Goal: Information Seeking & Learning: Learn about a topic

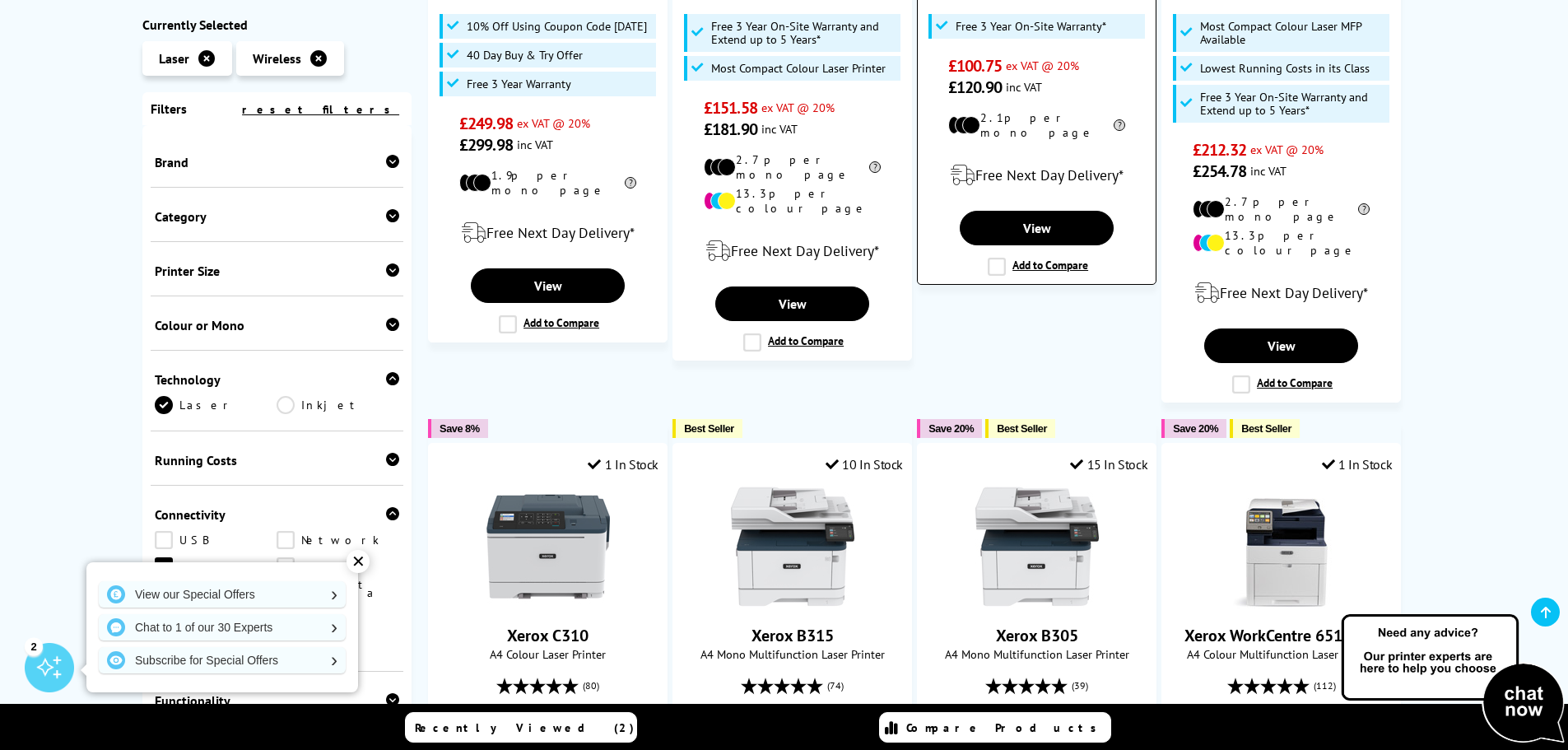
scroll to position [1070, 0]
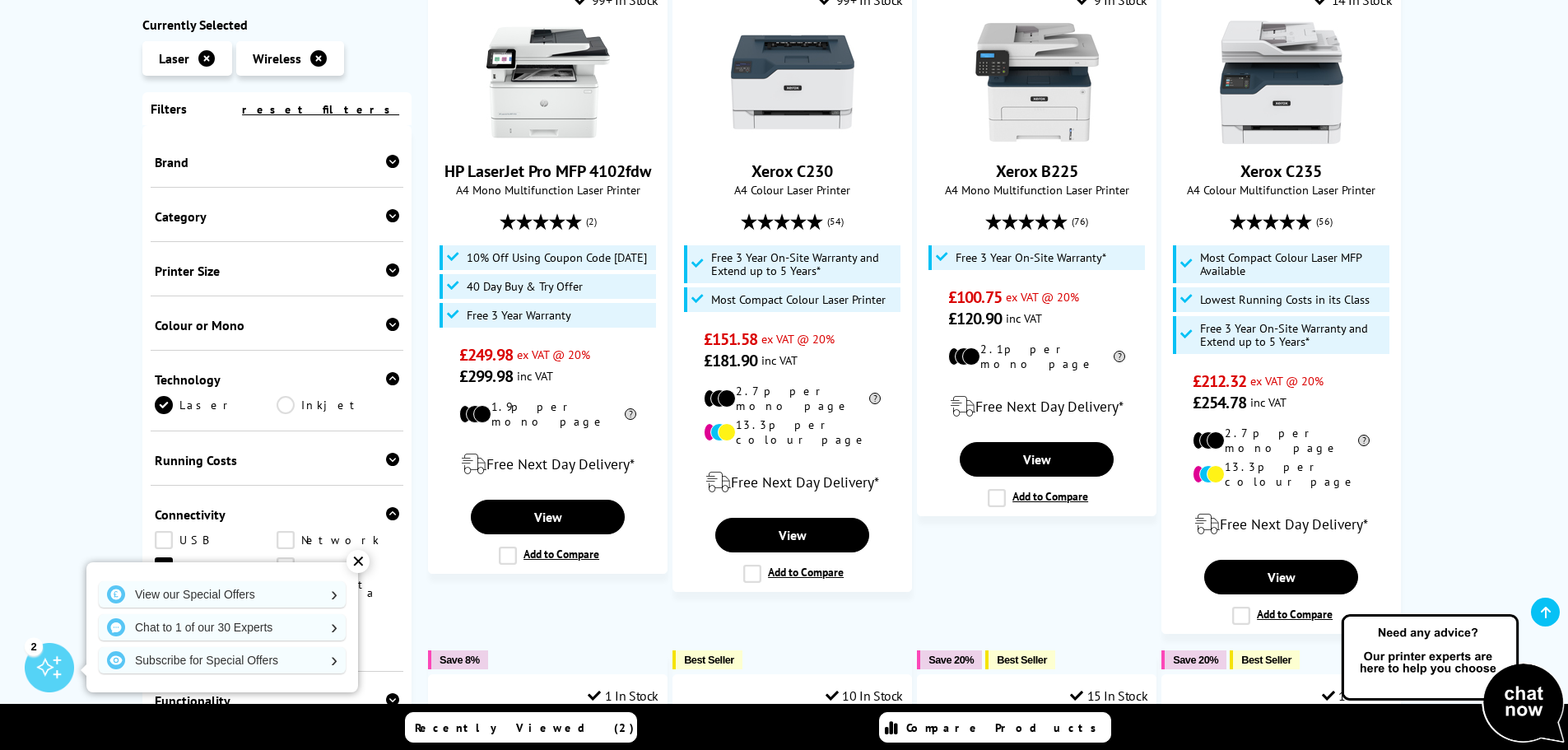
click at [389, 161] on icon at bounding box center [393, 162] width 13 height 13
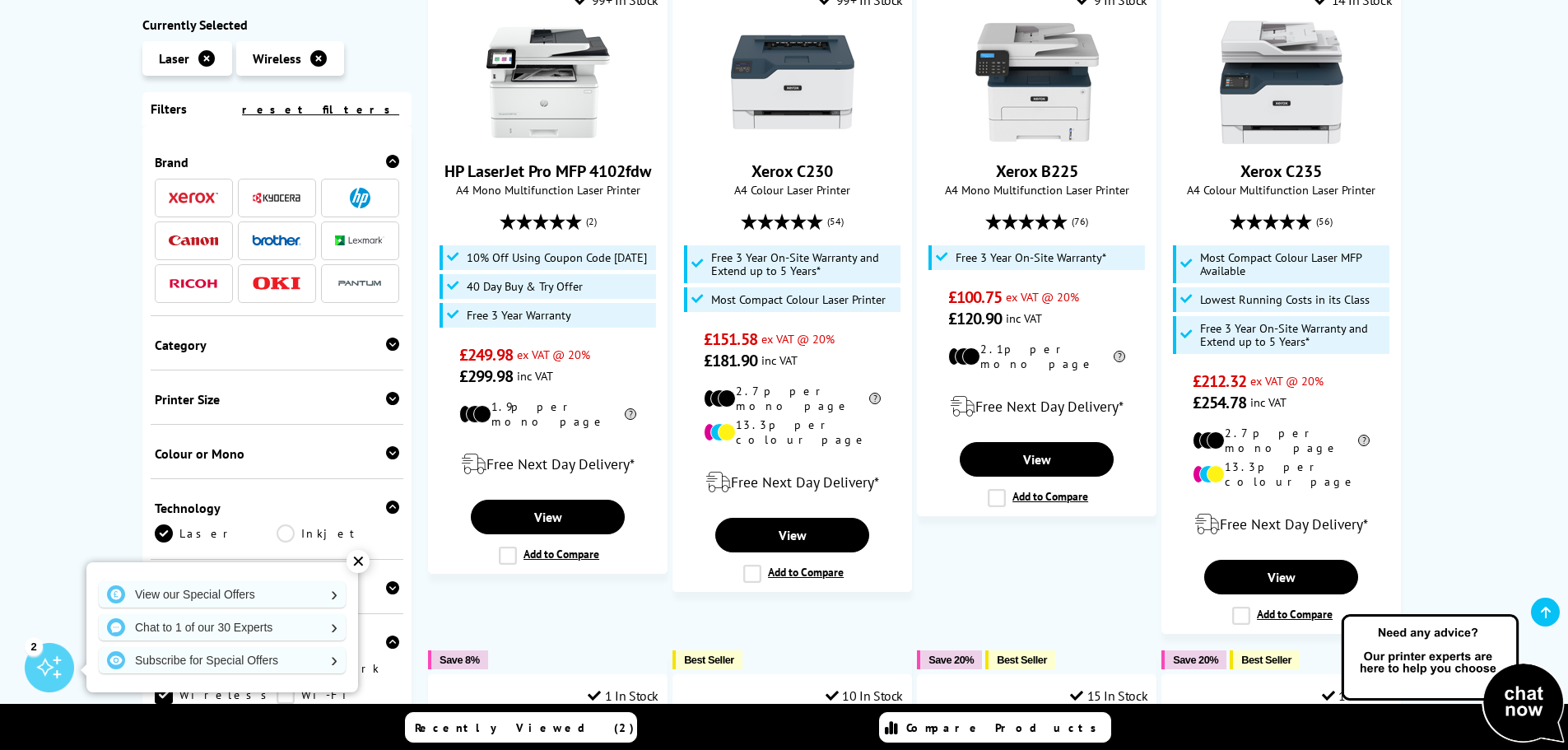
click at [272, 241] on img at bounding box center [276, 241] width 50 height 11
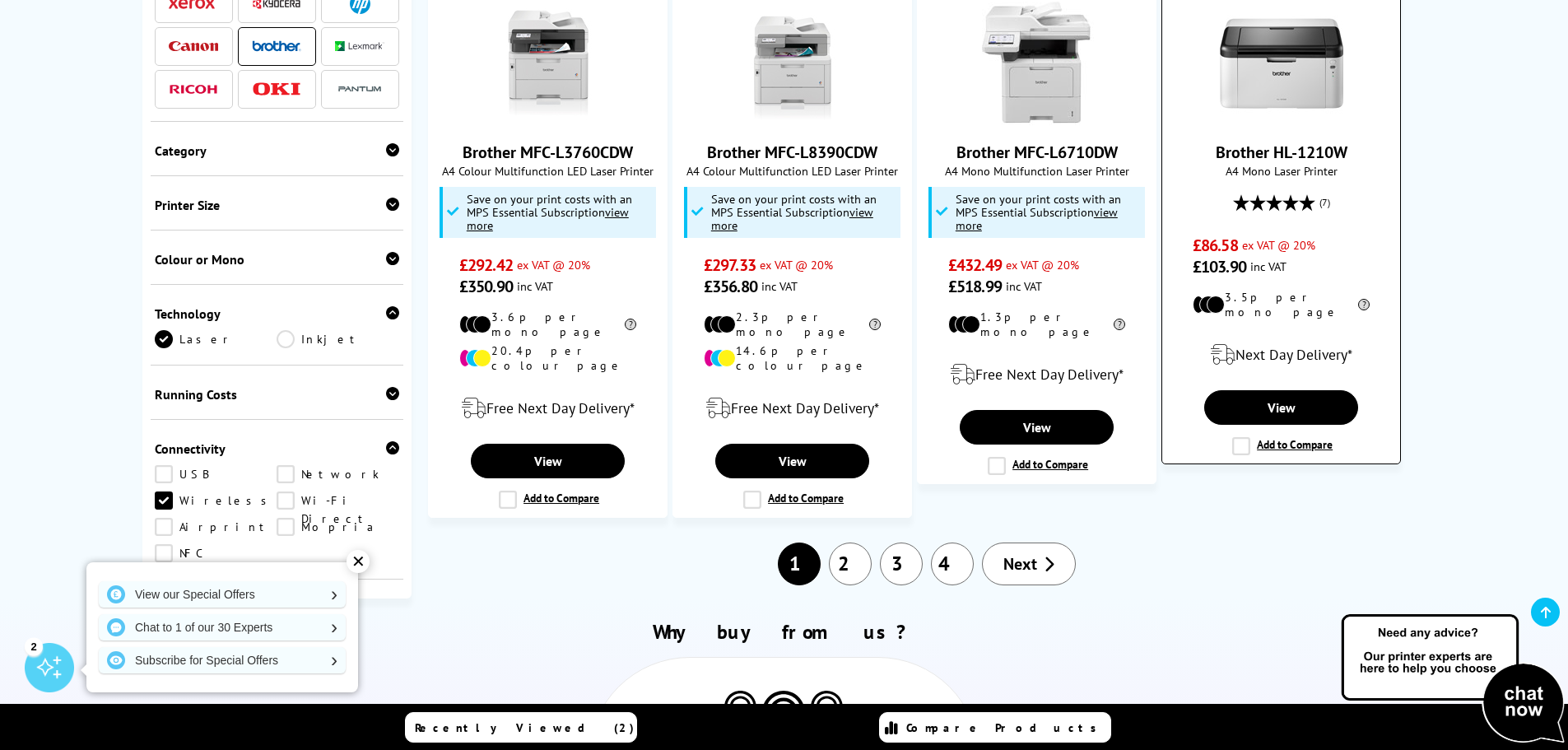
scroll to position [1646, 0]
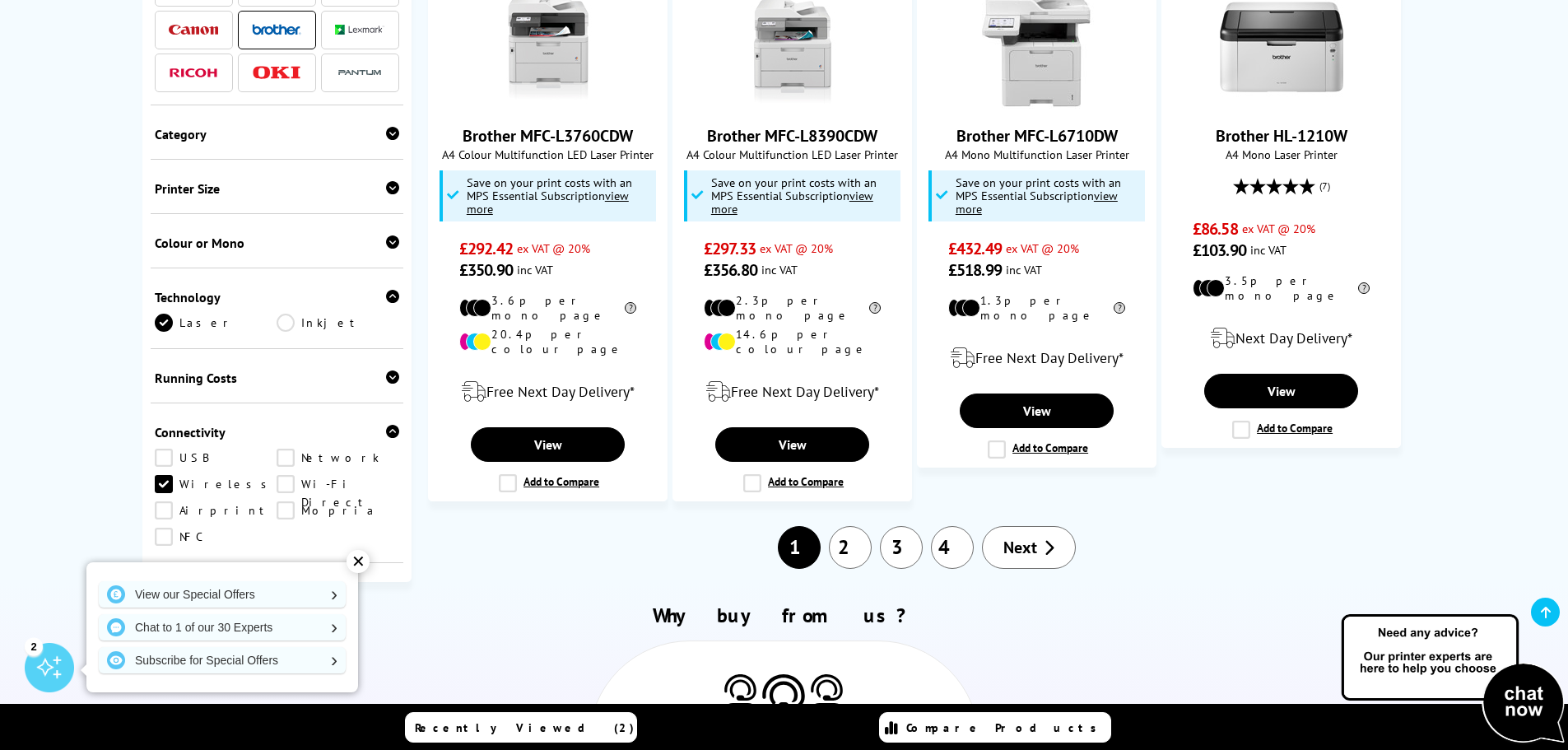
click at [854, 525] on link "2" at bounding box center [851, 547] width 43 height 43
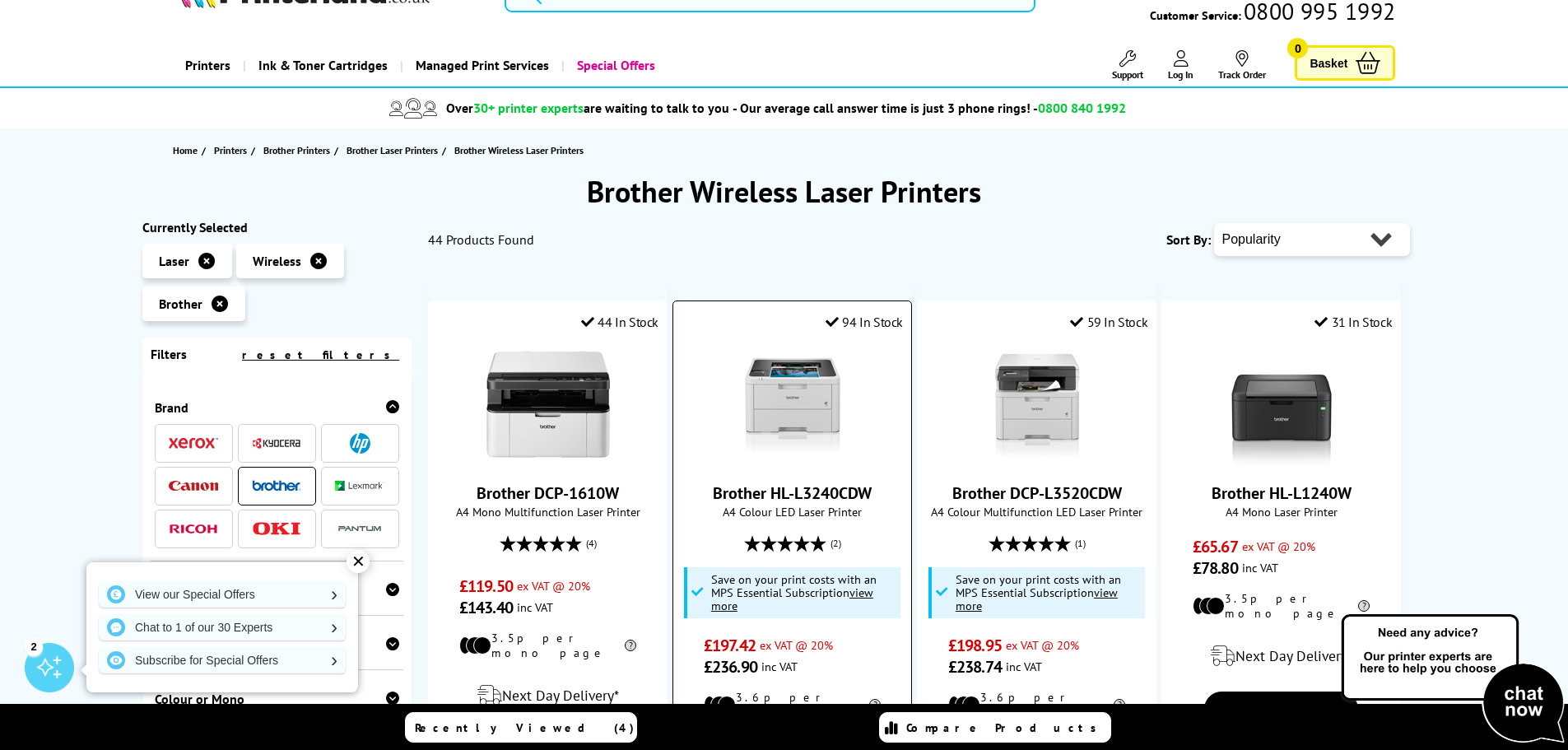
scroll to position [83, 0]
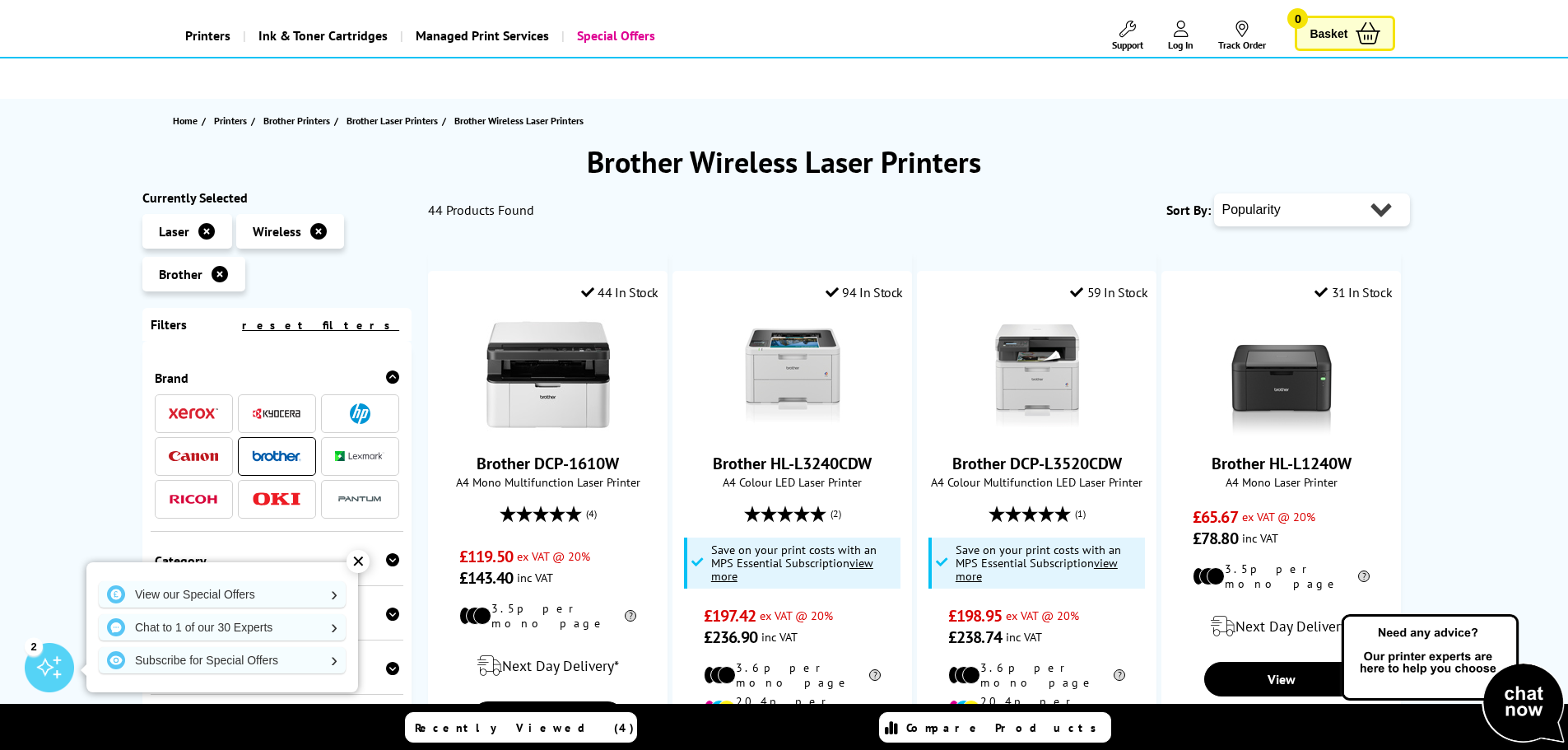
click at [1356, 210] on select "Popularity Rating Price - Low to High Price - High to Low Running Costs - Low t…" at bounding box center [1311, 210] width 196 height 33
select select "Price Ascending"
click at [1214, 194] on select "Popularity Rating Price - Low to High Price - High to Low Running Costs - Low t…" at bounding box center [1311, 210] width 196 height 33
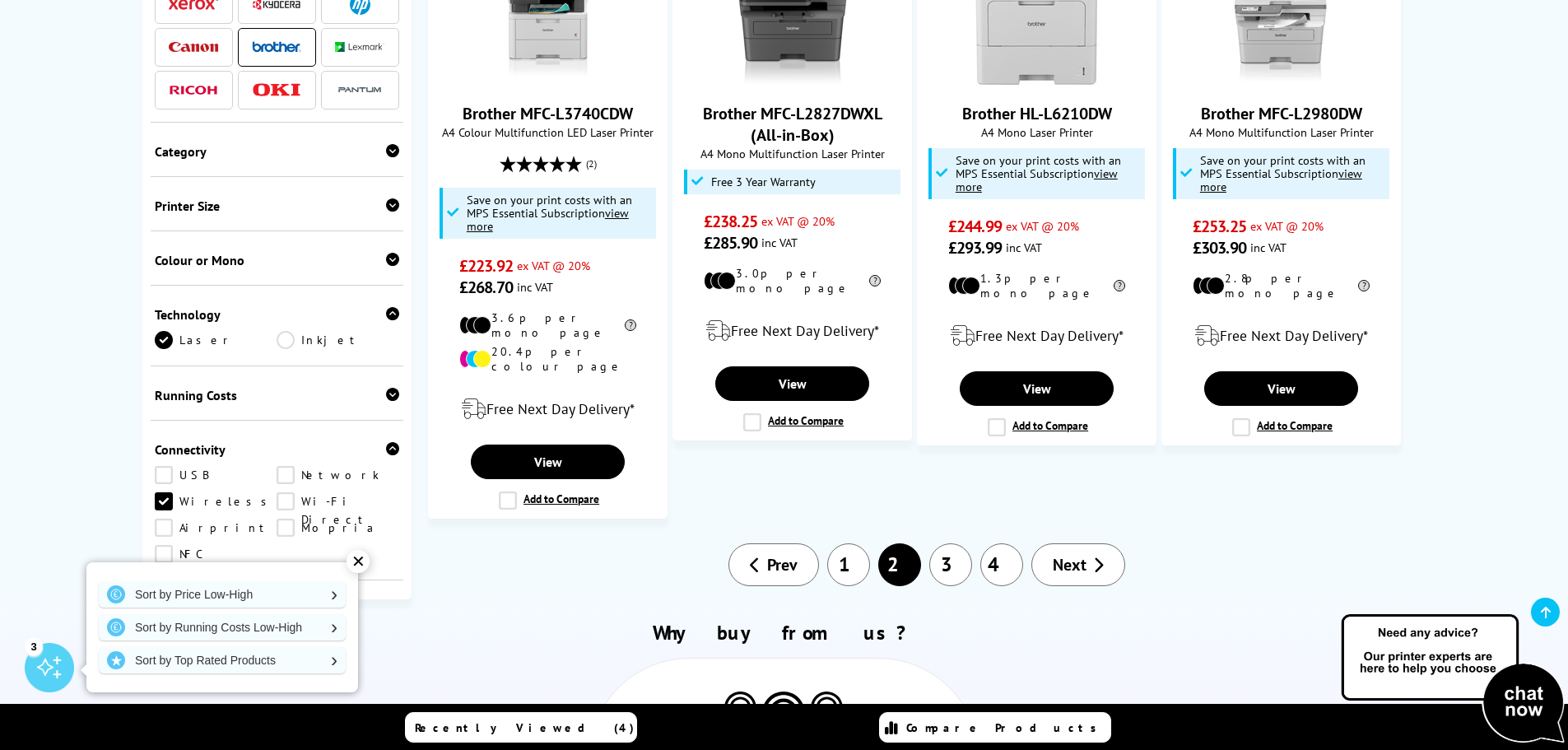
scroll to position [1810, 0]
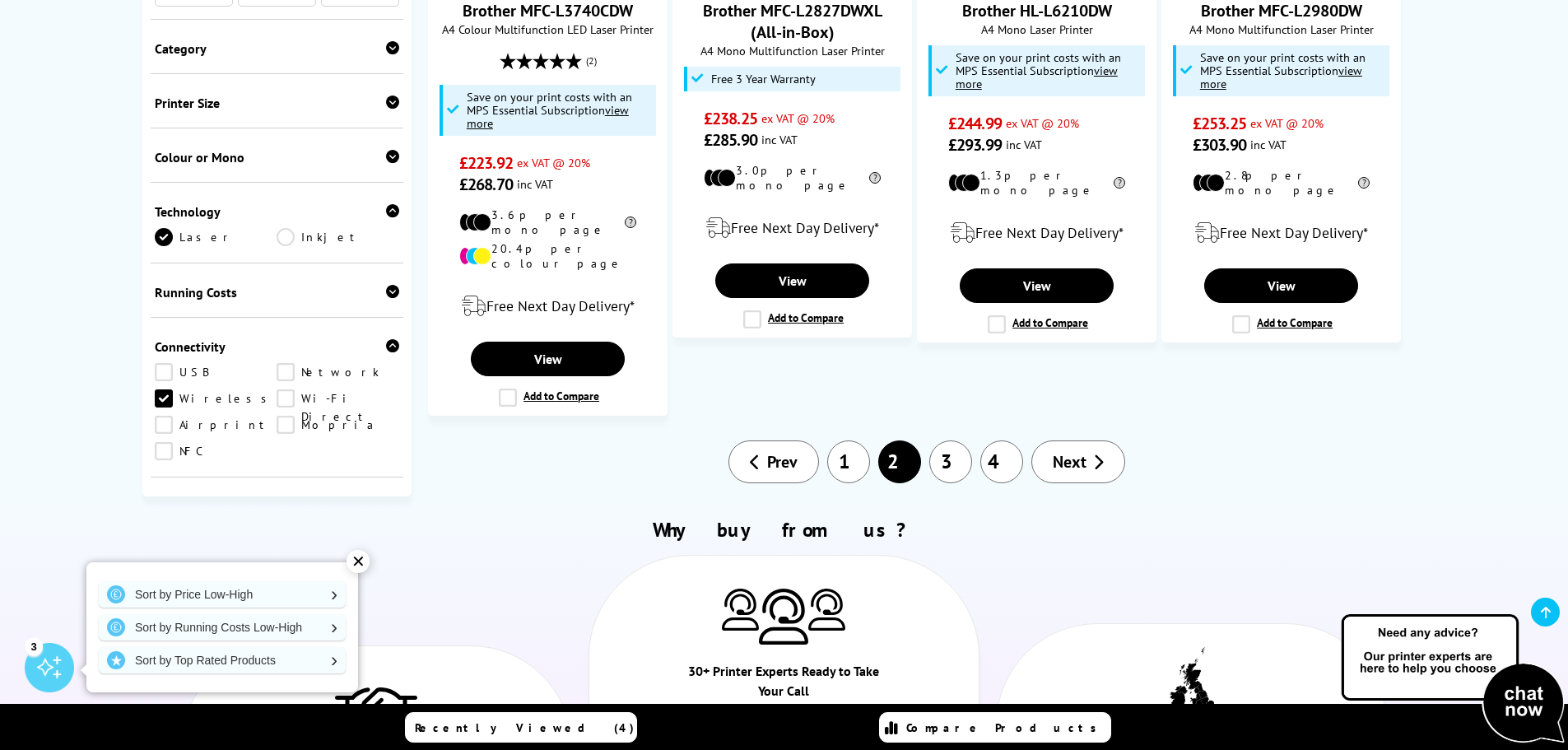
click at [843, 440] on link "1" at bounding box center [849, 461] width 43 height 43
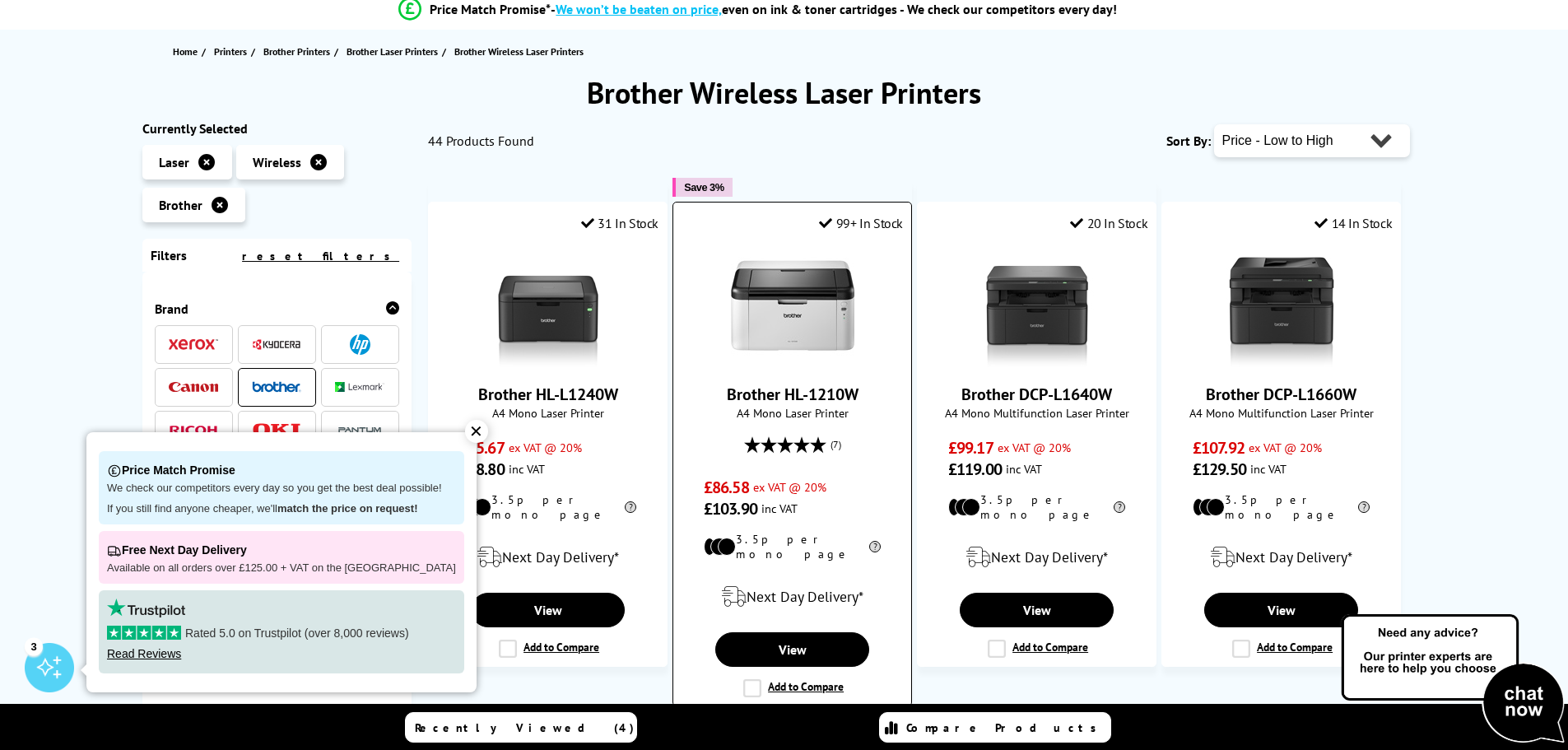
scroll to position [247, 0]
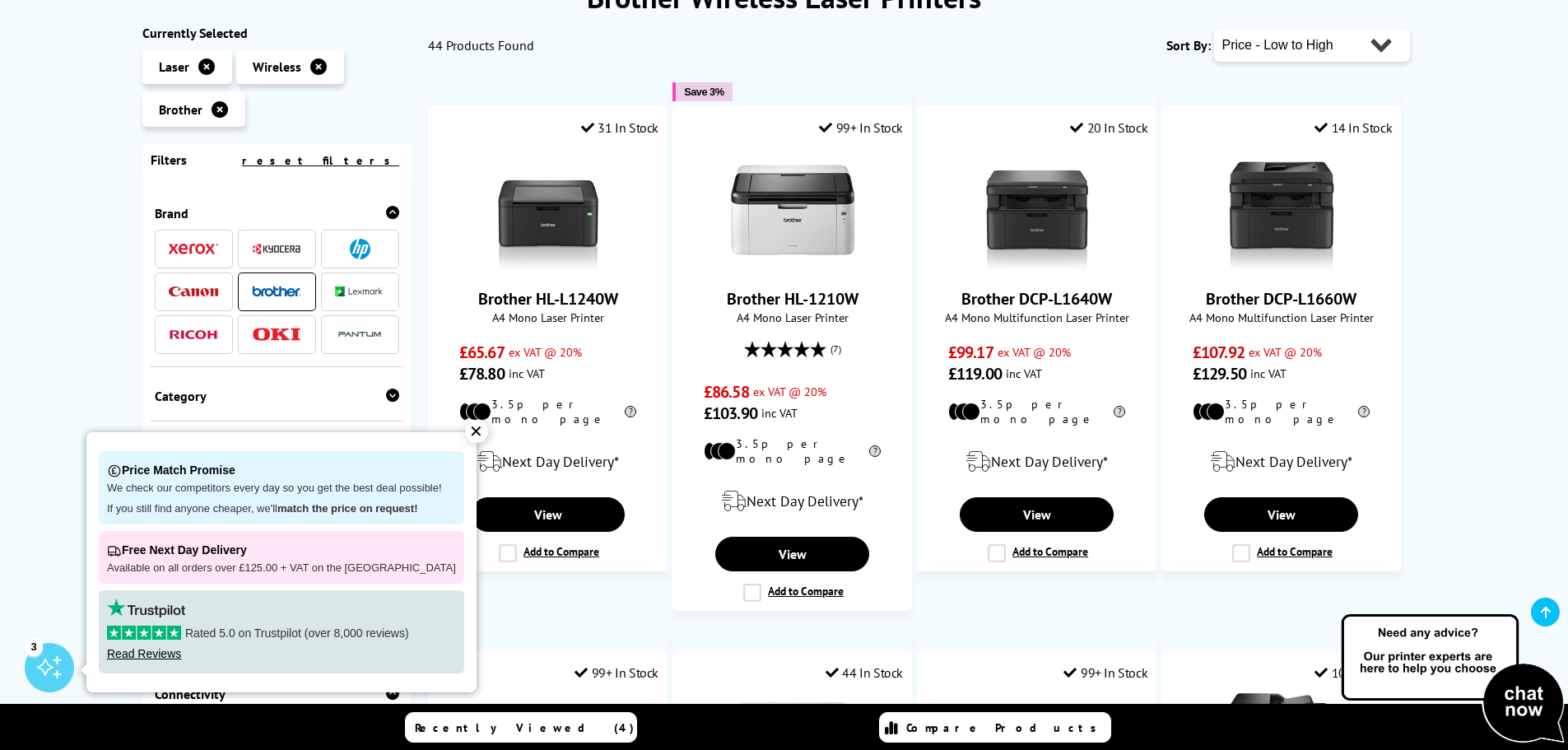
click at [465, 437] on div "✕" at bounding box center [477, 430] width 24 height 23
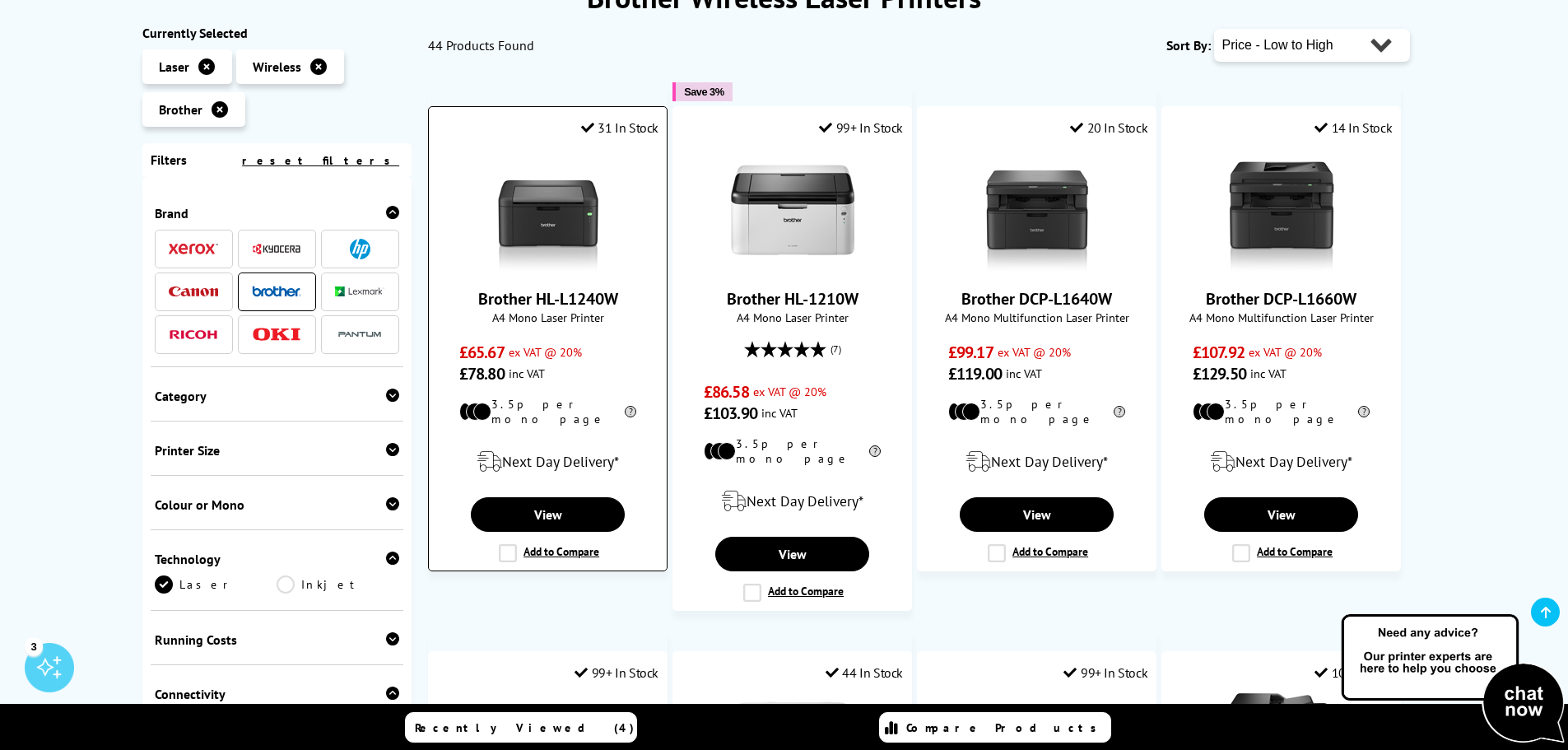
drag, startPoint x: 574, startPoint y: 285, endPoint x: 541, endPoint y: 201, distance: 90.2
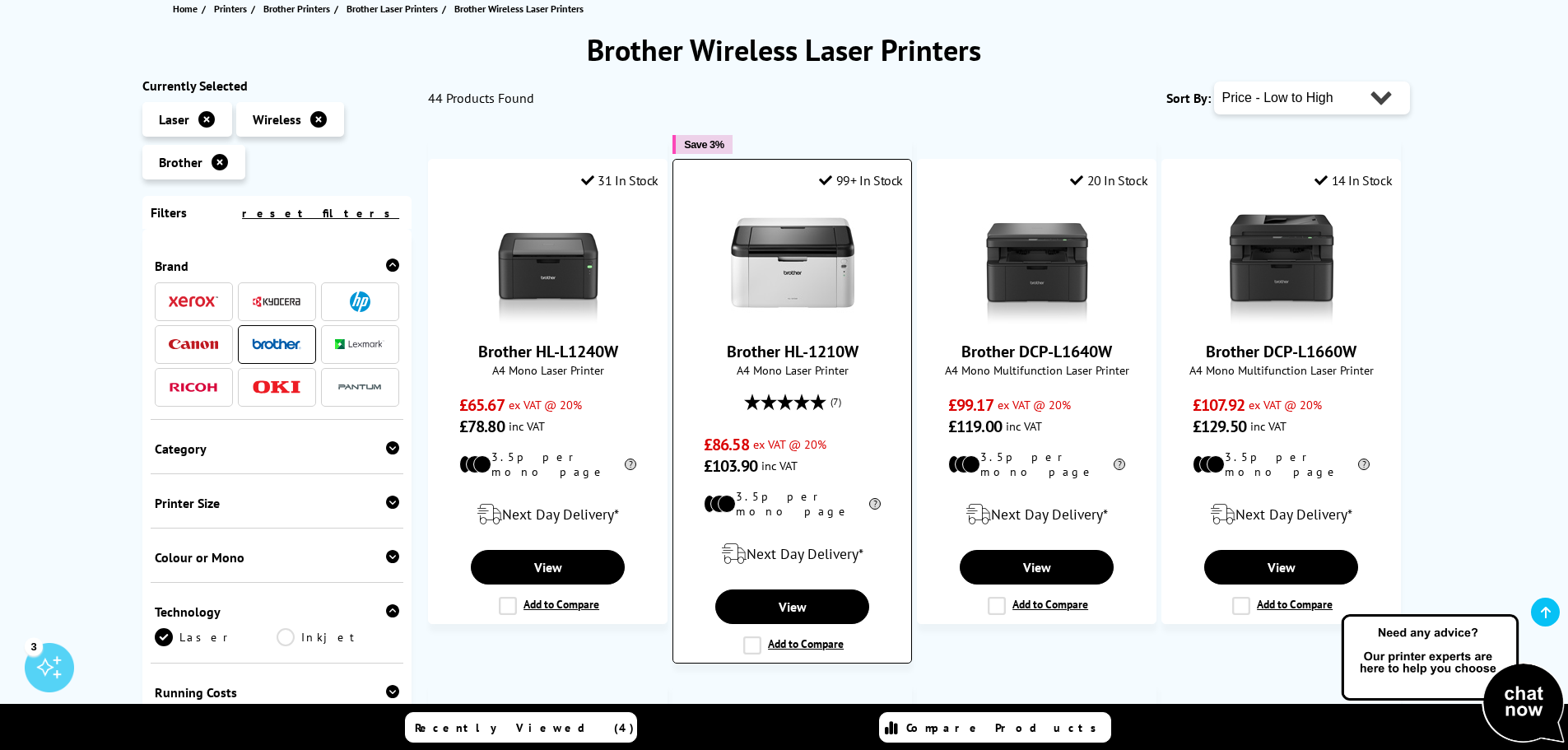
scroll to position [164, 0]
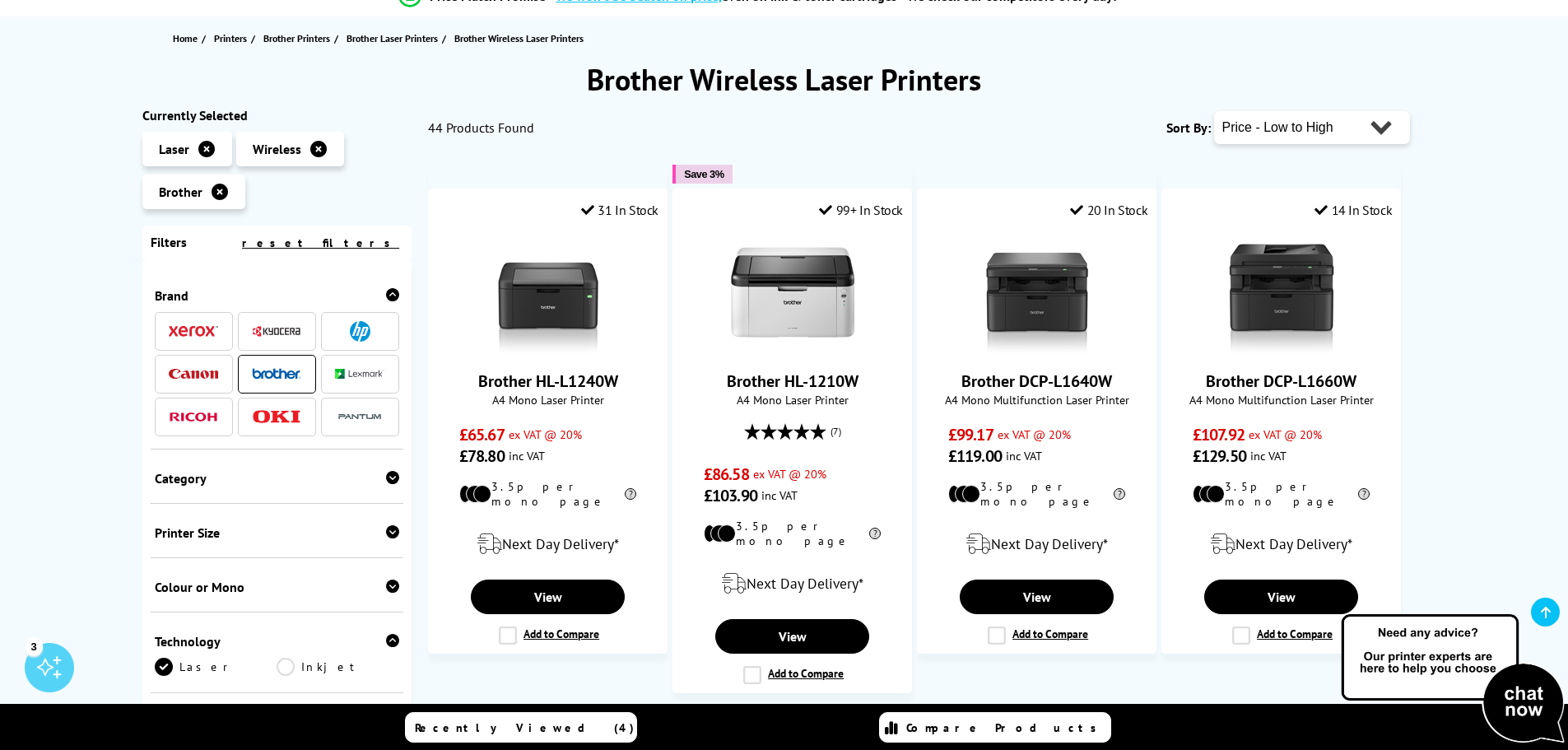
click at [396, 585] on div "Colour or Mono Colour Mono" at bounding box center [277, 586] width 254 height 55
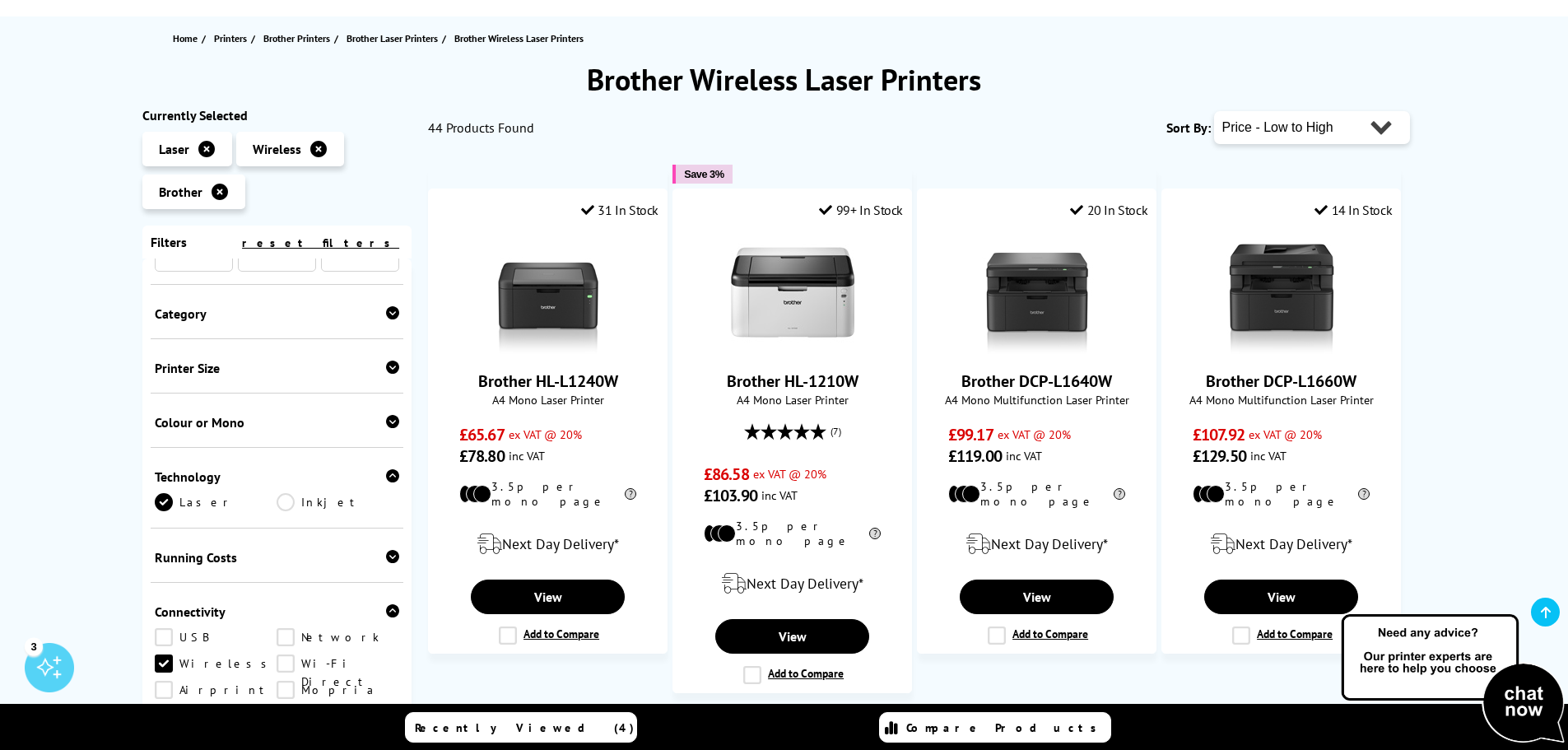
click at [386, 424] on icon at bounding box center [393, 421] width 13 height 13
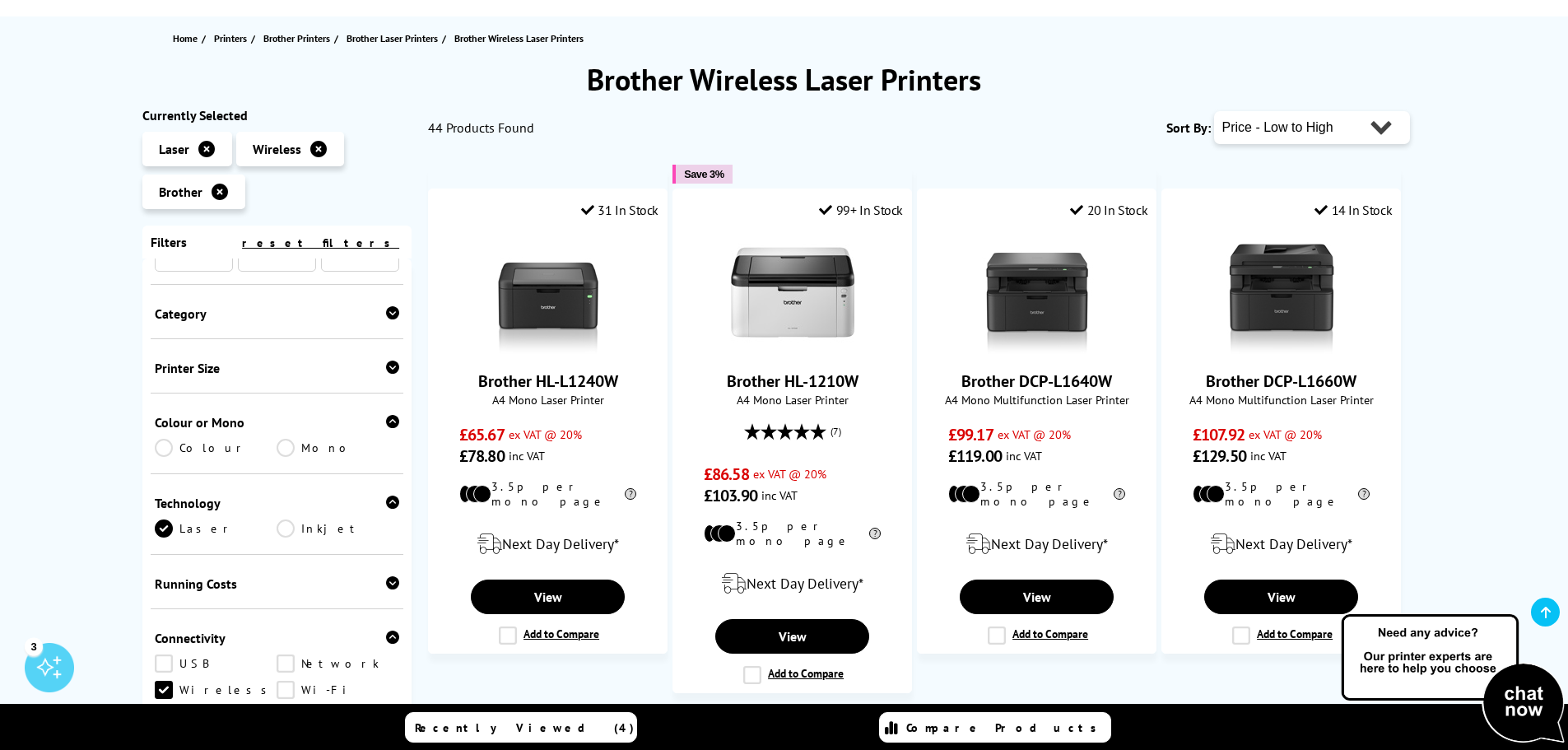
click at [160, 448] on link "Colour" at bounding box center [216, 447] width 122 height 18
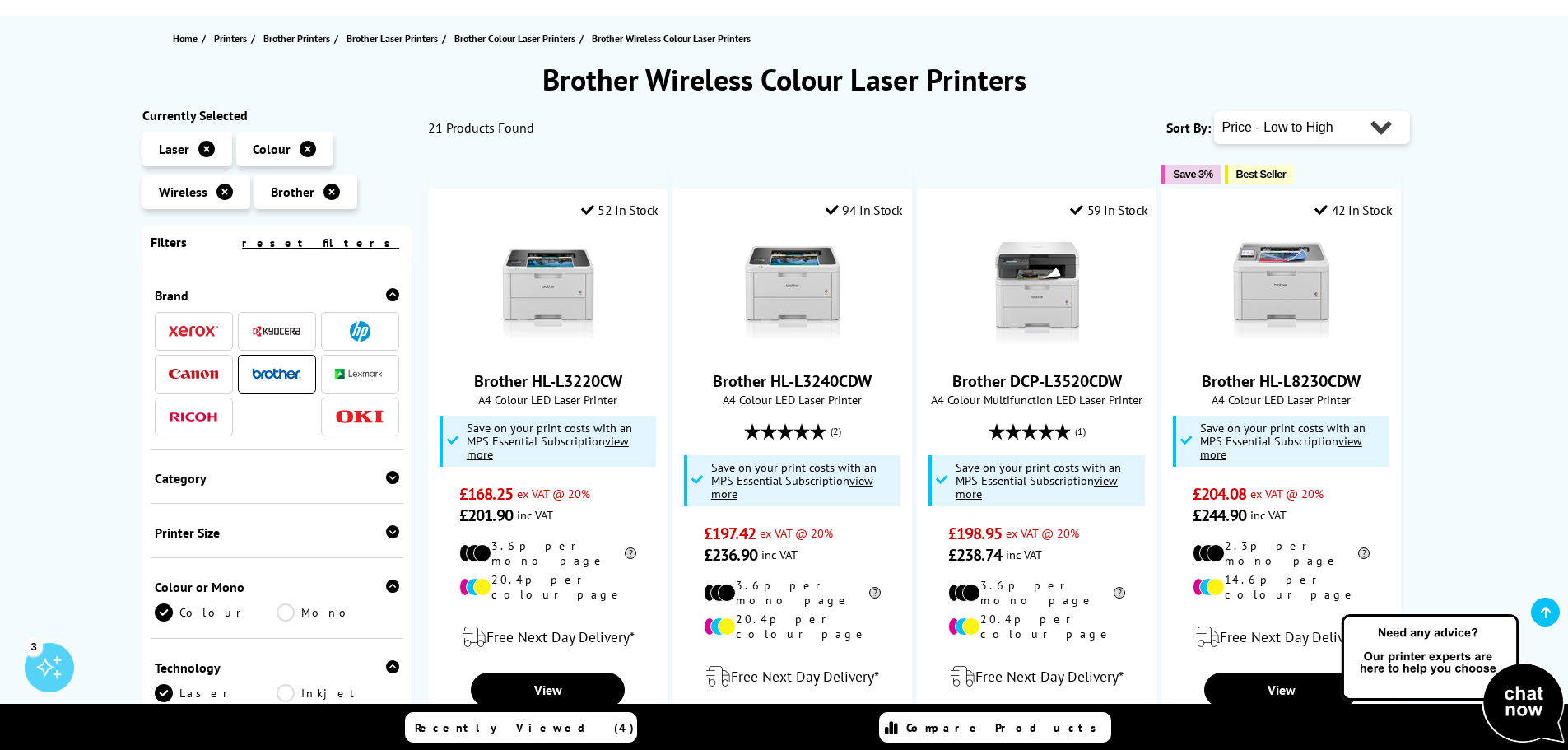
scroll to position [293, 0]
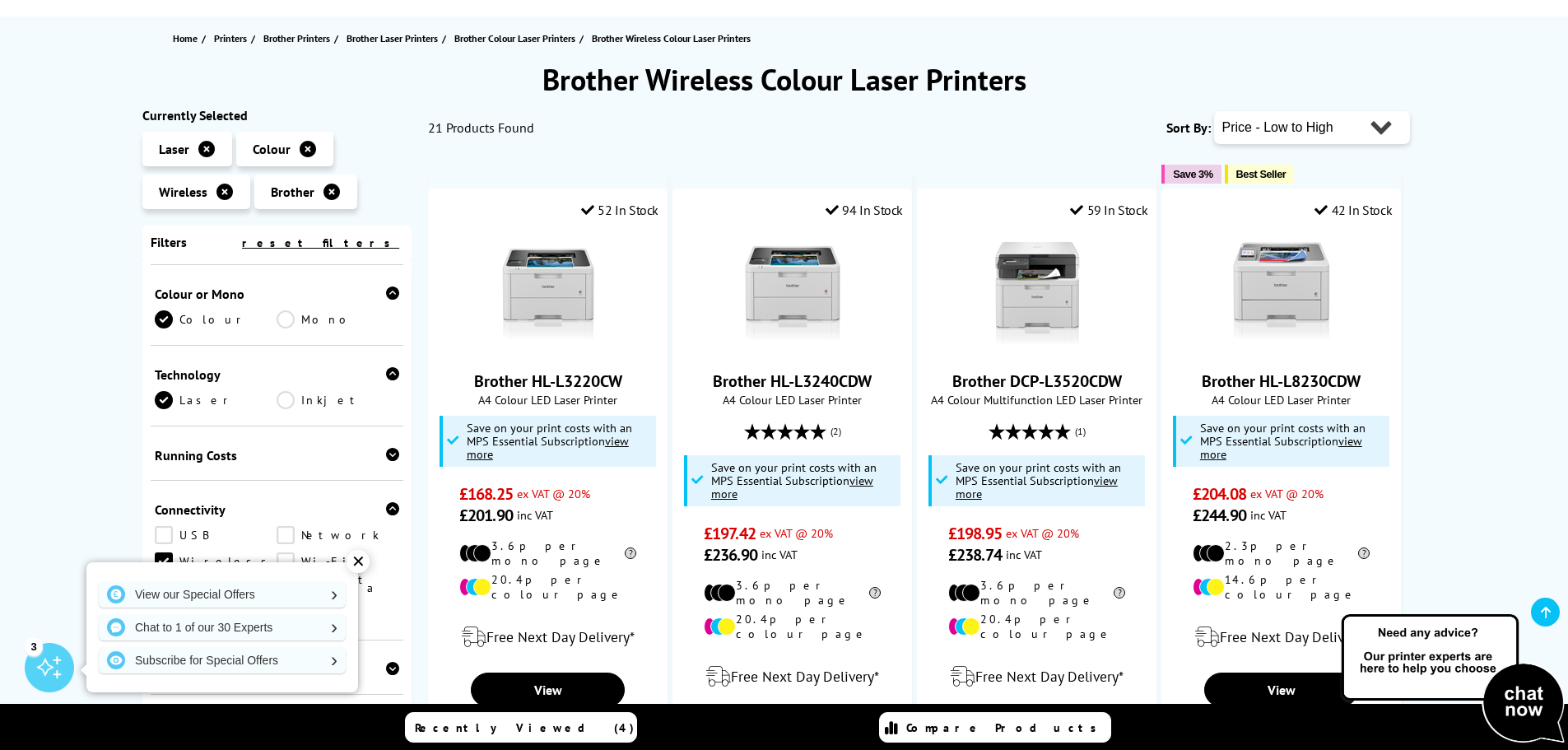
click at [334, 192] on icon at bounding box center [332, 192] width 17 height 17
click at [327, 188] on icon at bounding box center [332, 192] width 17 height 17
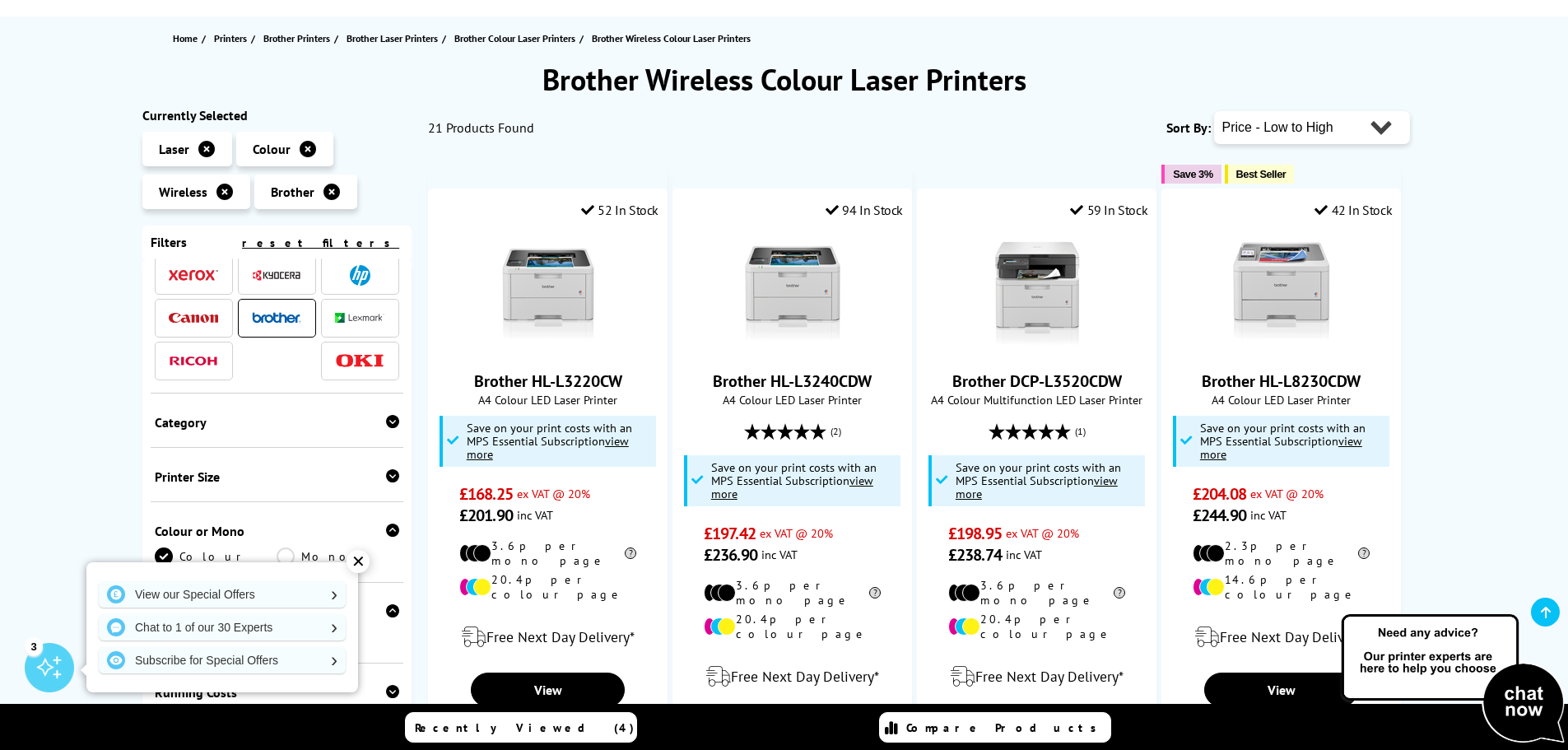
scroll to position [46, 0]
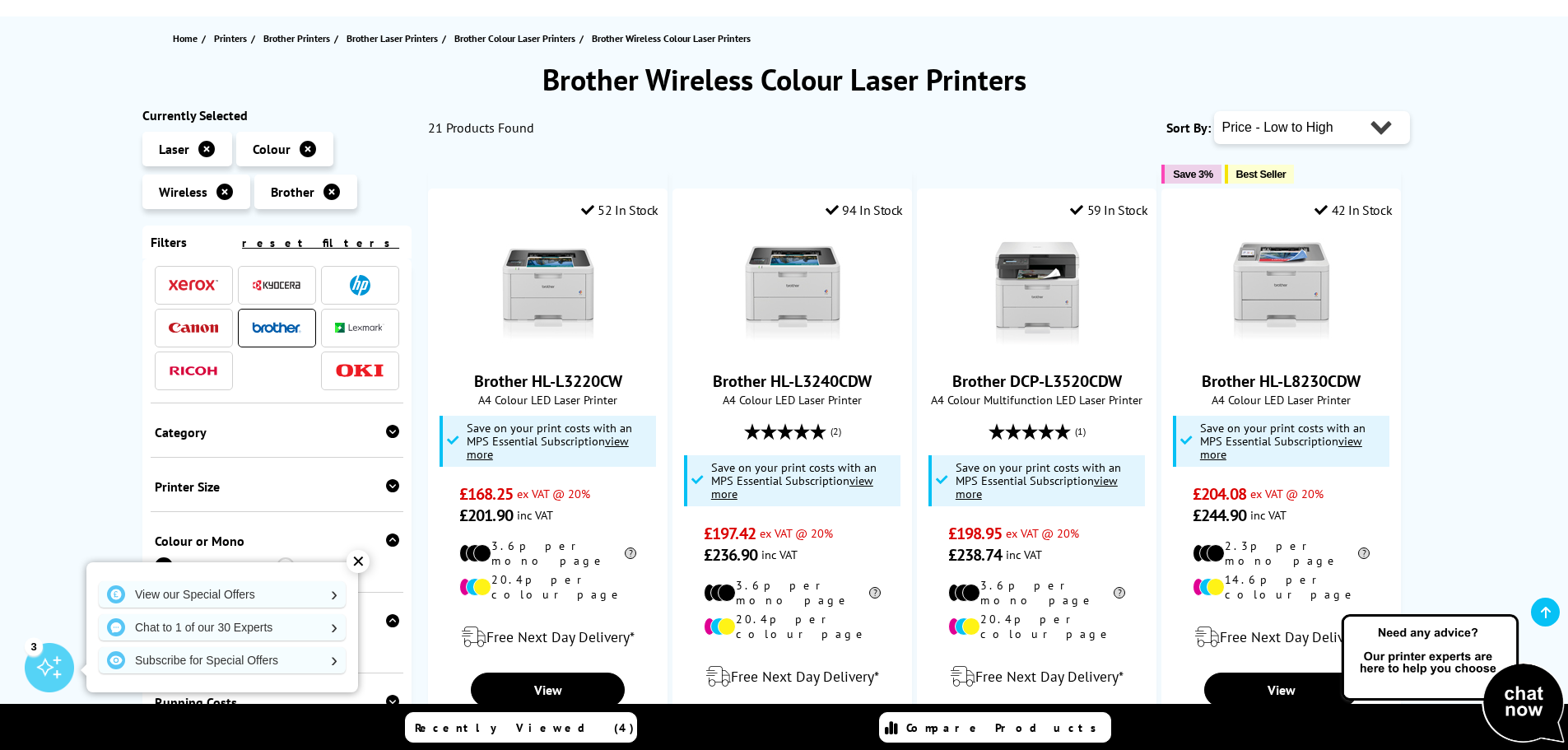
click at [202, 282] on img at bounding box center [193, 285] width 50 height 11
click at [211, 284] on img at bounding box center [193, 285] width 50 height 11
click at [357, 558] on div "✕" at bounding box center [358, 561] width 24 height 23
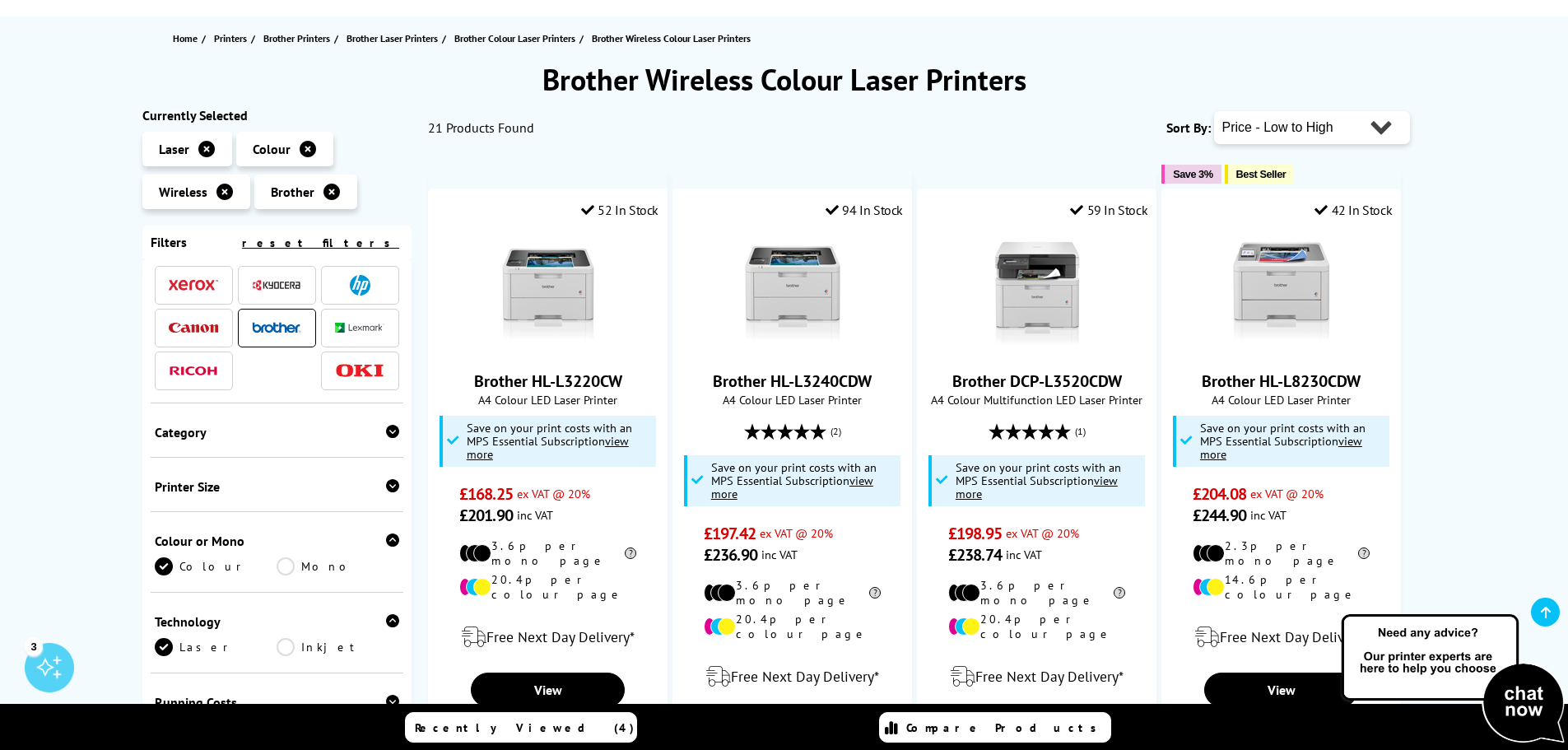
click at [204, 290] on span at bounding box center [193, 285] width 50 height 21
click at [183, 39] on link "Home" at bounding box center [187, 39] width 29 height 17
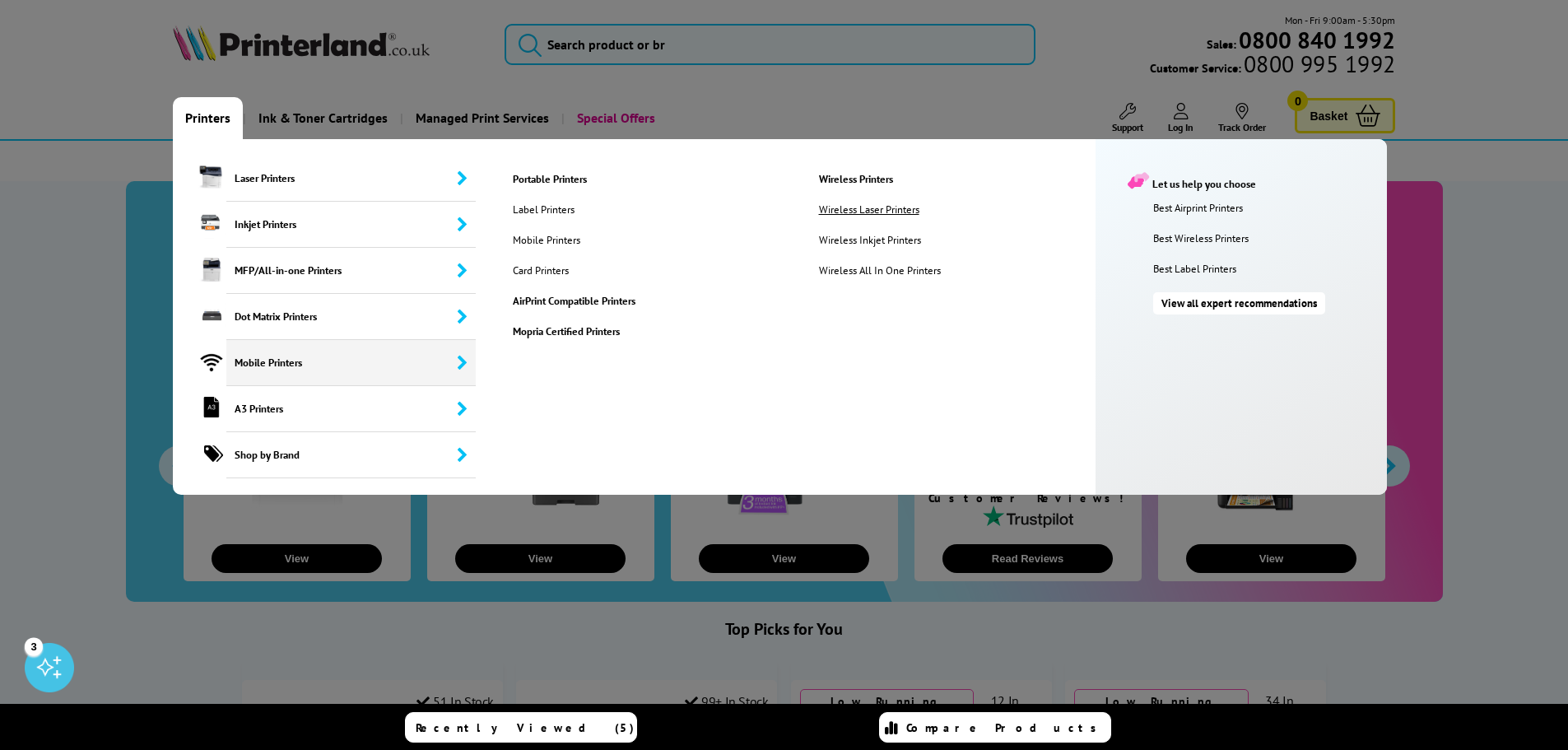
click at [879, 207] on link "Wireless Laser Printers" at bounding box center [887, 209] width 163 height 14
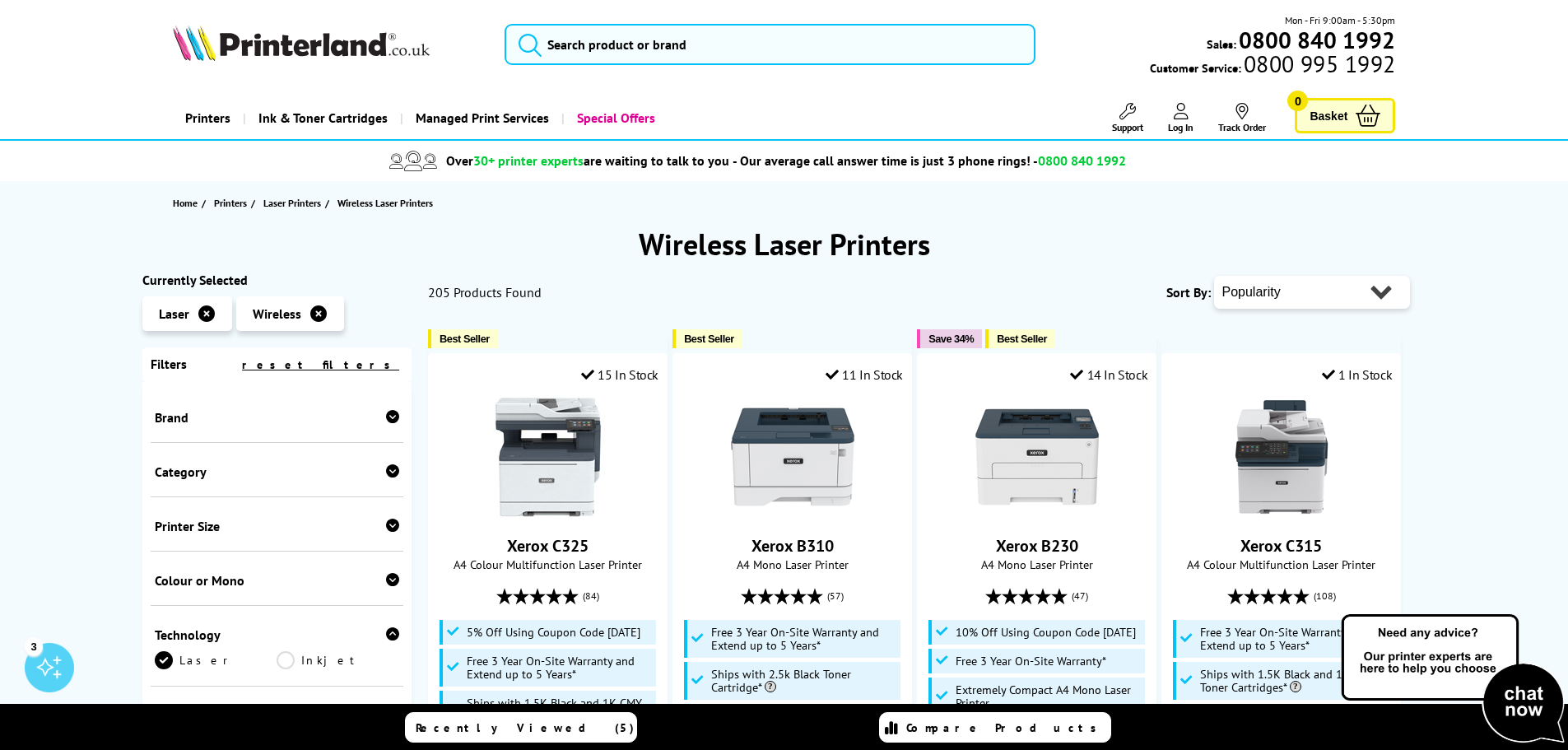
click at [1360, 296] on select "Popularity Rating Price - Low to High Price - High to Low Running Costs - Low t…" at bounding box center [1311, 291] width 196 height 33
select select "Price Ascending"
click at [1214, 275] on select "Popularity Rating Price - Low to High Price - High to Low Running Costs - Low t…" at bounding box center [1311, 291] width 196 height 33
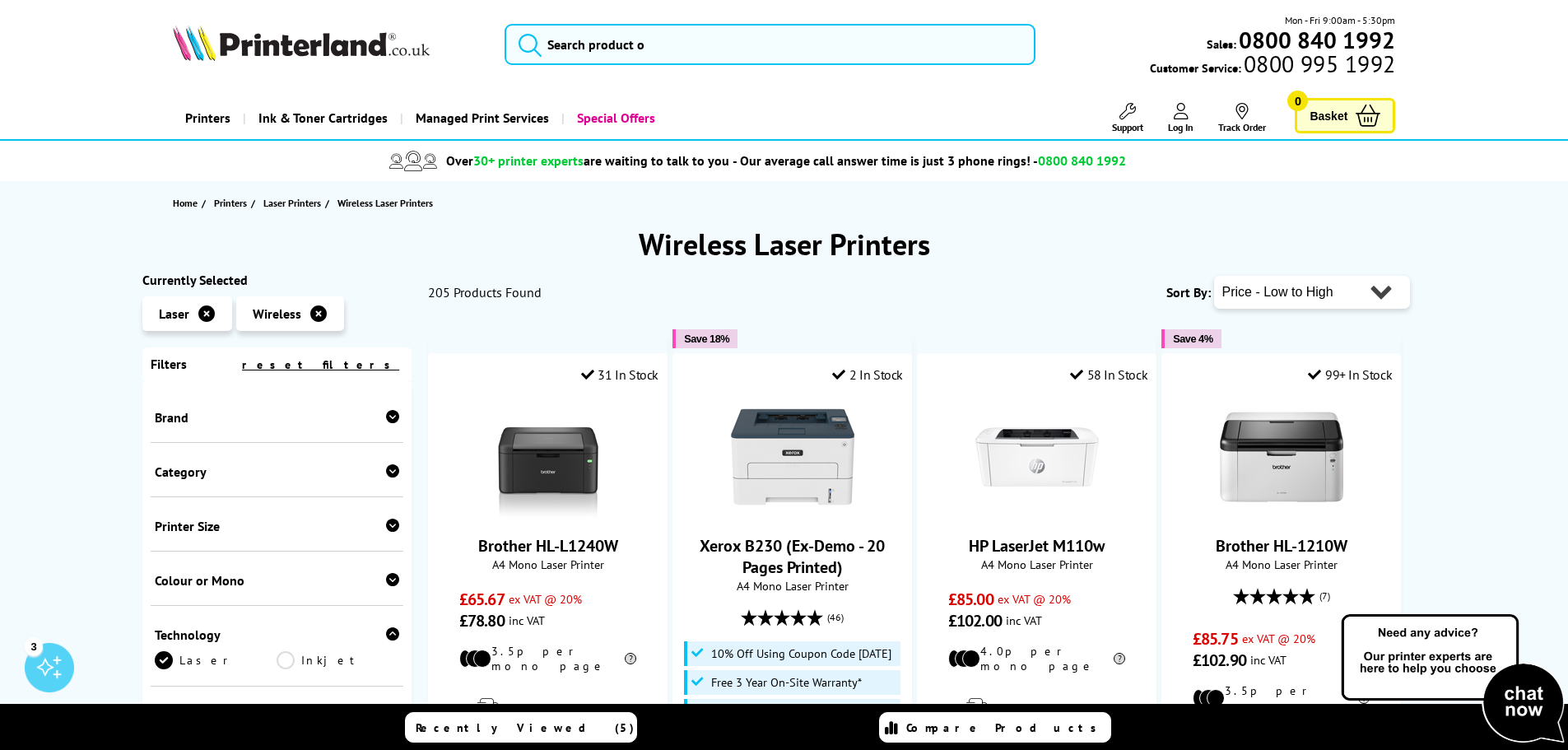
click at [389, 576] on icon at bounding box center [393, 579] width 13 height 13
click at [167, 604] on link "Colour" at bounding box center [216, 605] width 122 height 18
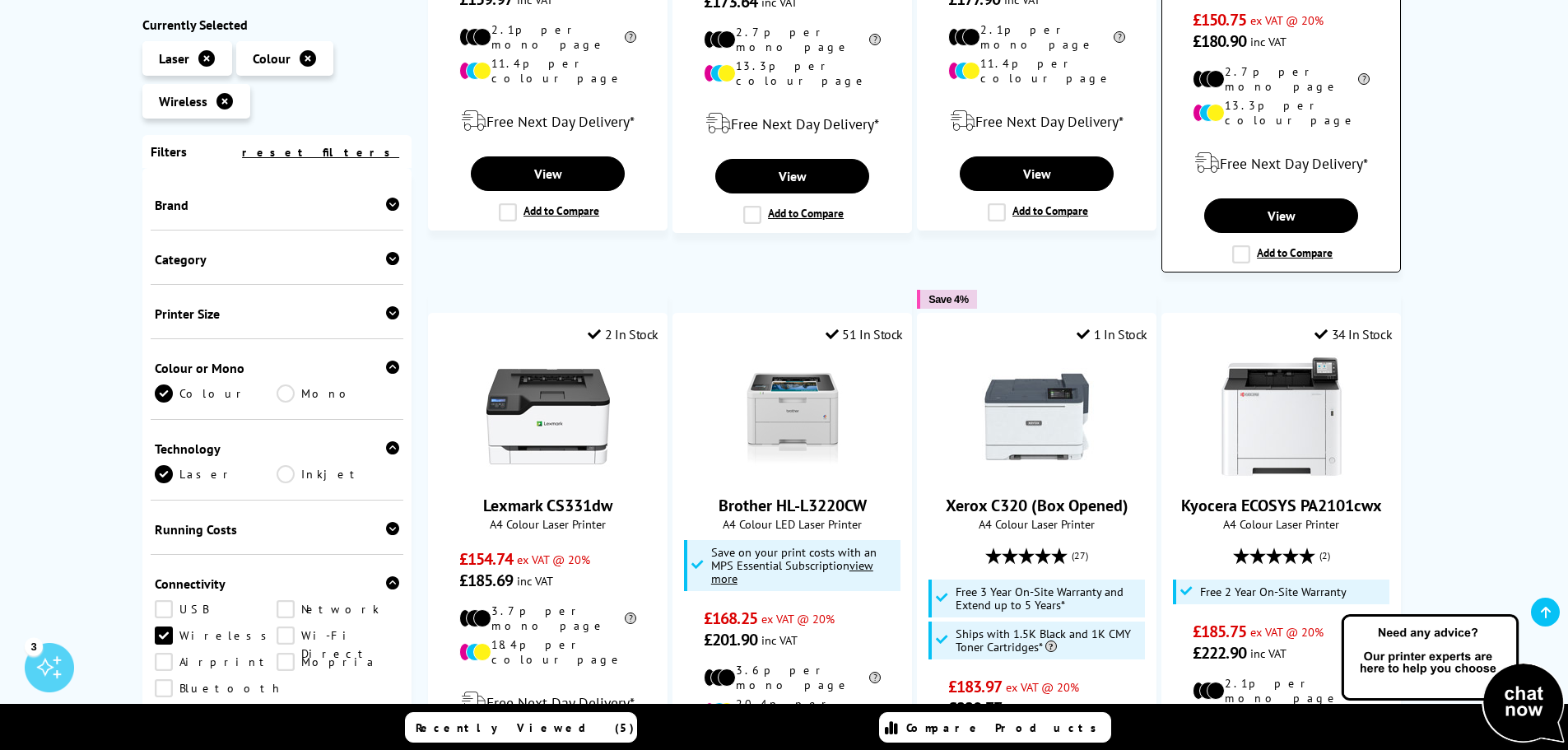
scroll to position [988, 0]
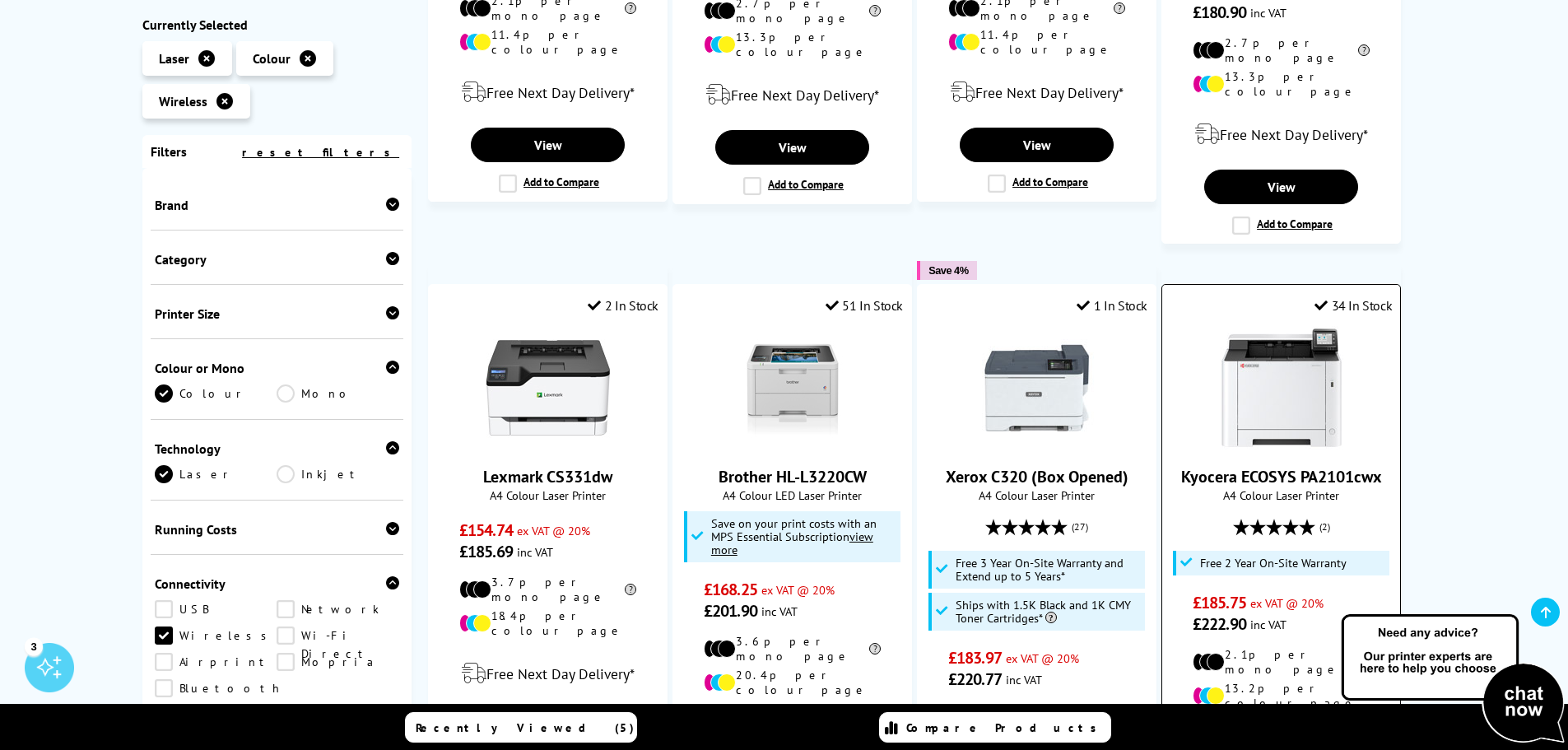
click at [1308, 466] on link "Kyocera ECOSYS PA2101cwx" at bounding box center [1281, 477] width 201 height 22
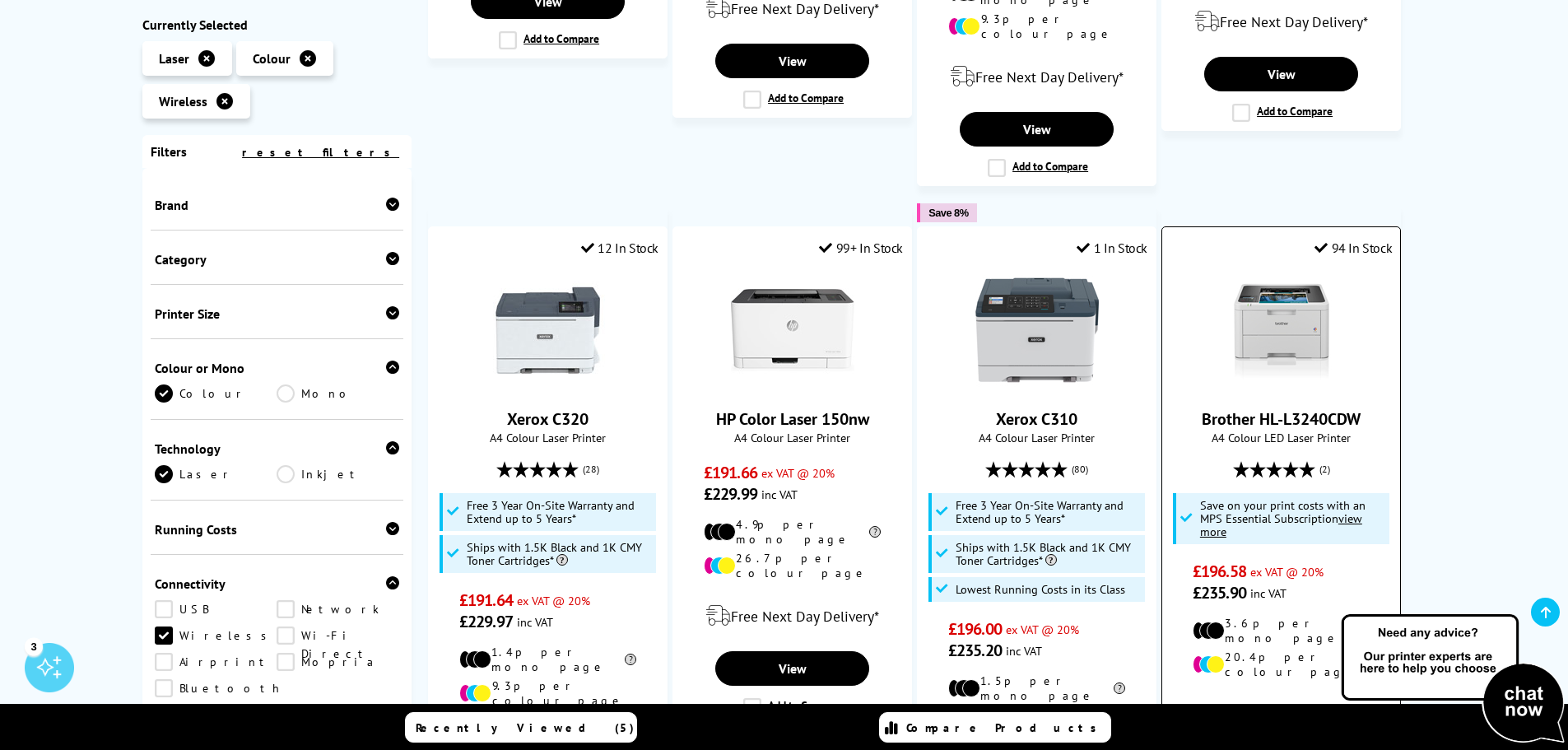
scroll to position [1810, 0]
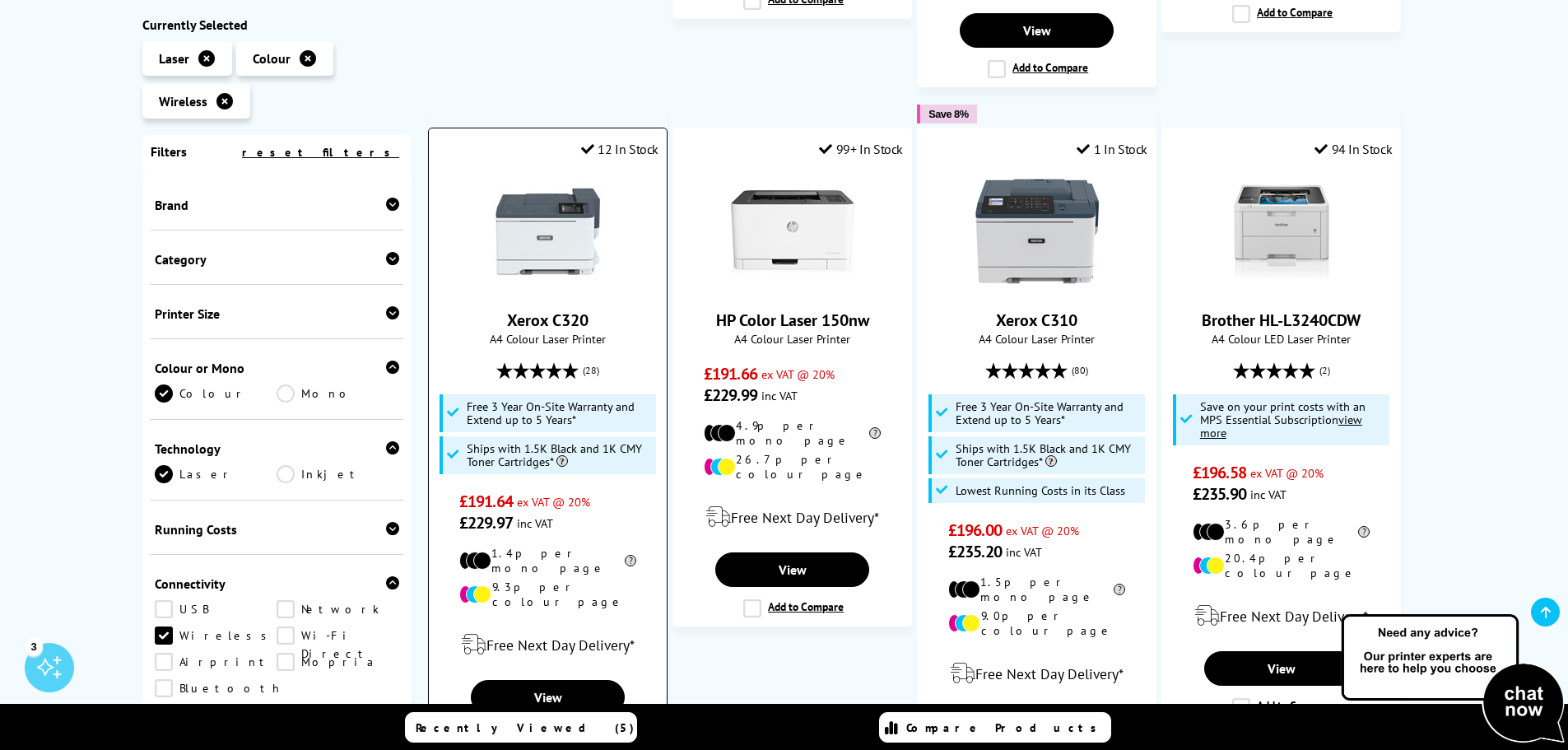
click at [572, 309] on link "Xerox C320" at bounding box center [547, 320] width 82 height 22
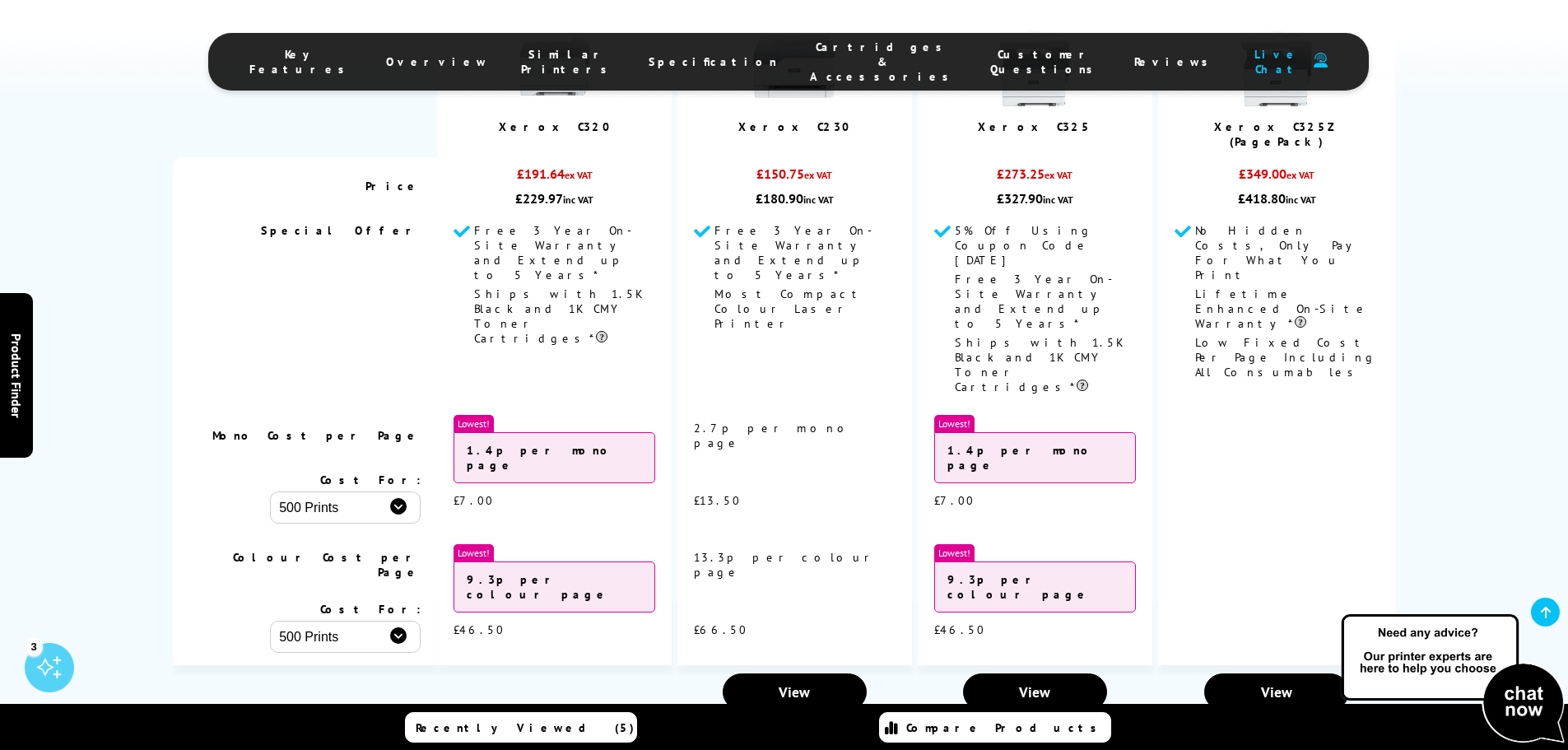
scroll to position [5759, 0]
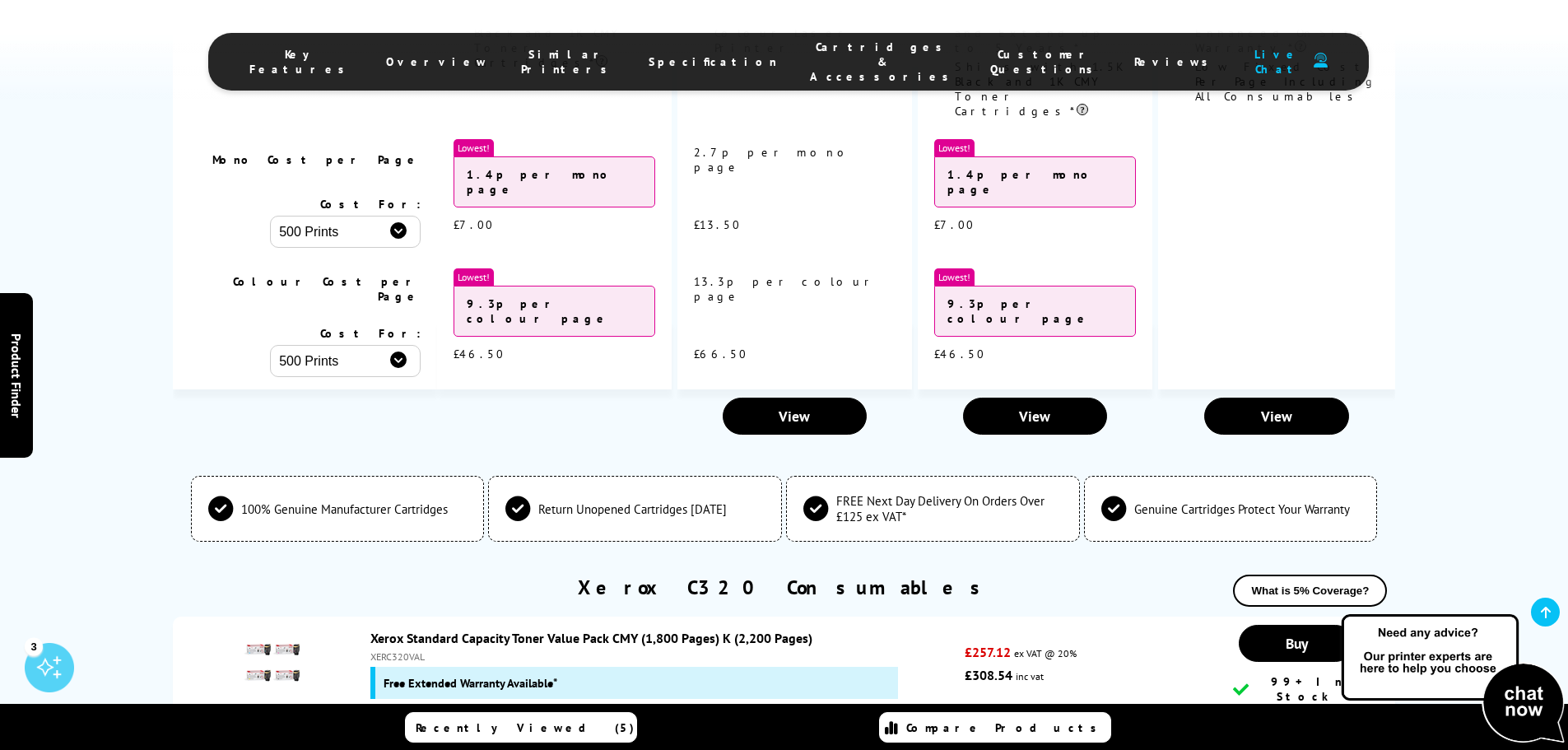
drag, startPoint x: 427, startPoint y: 547, endPoint x: 371, endPoint y: 550, distance: 56.1
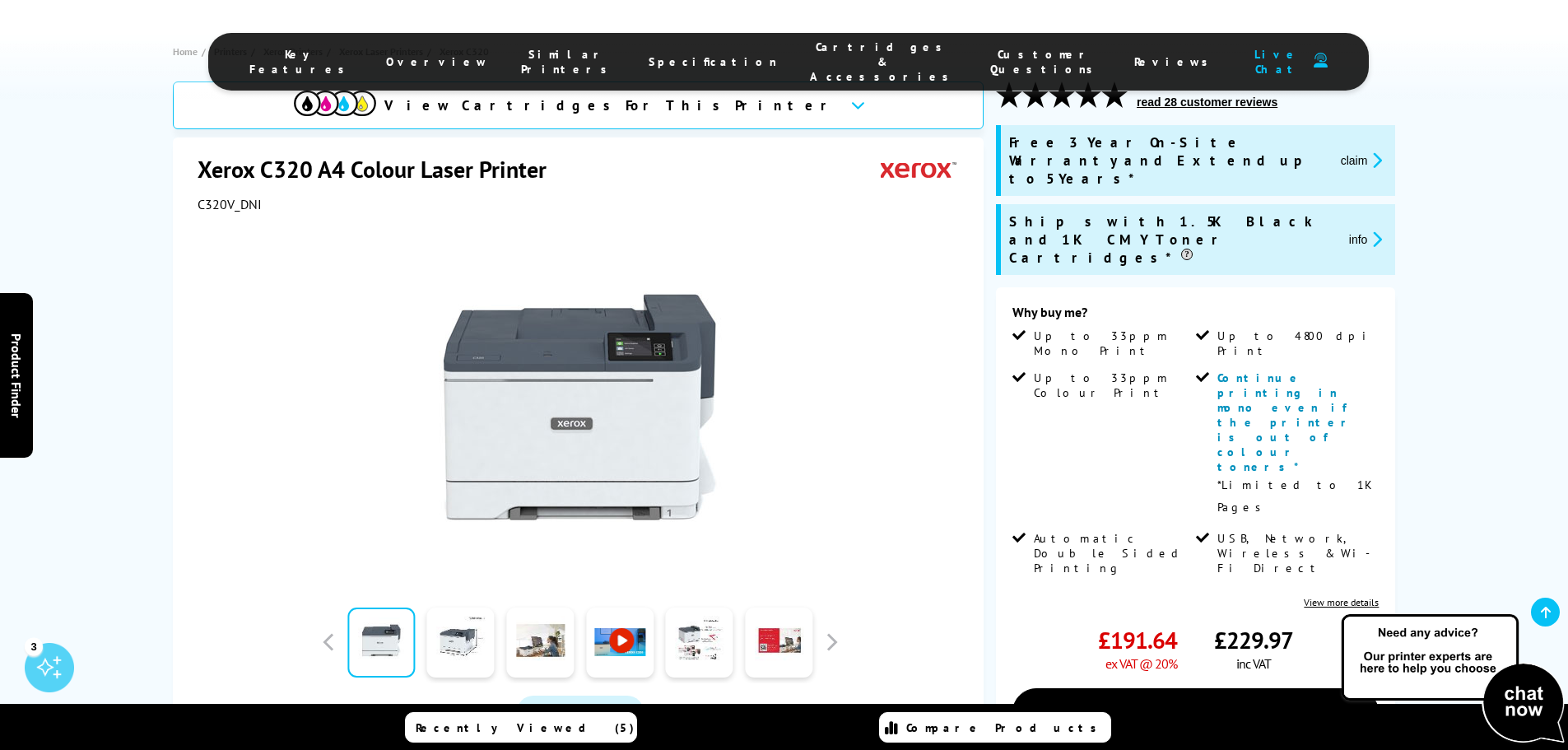
scroll to position [0, 0]
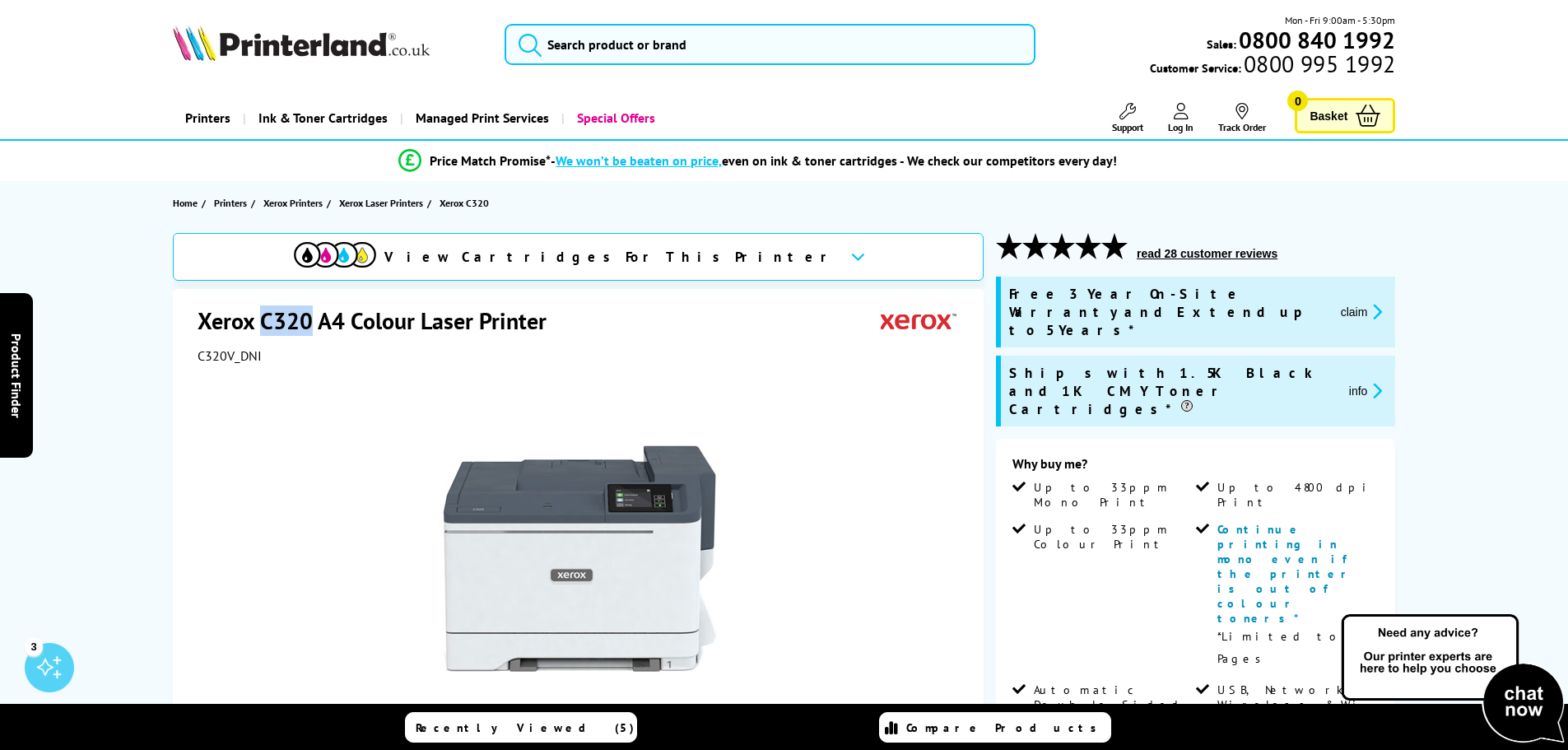
drag, startPoint x: 308, startPoint y: 324, endPoint x: 262, endPoint y: 322, distance: 46.0
click at [262, 322] on h1 "Xerox C320 A4 Colour Laser Printer" at bounding box center [380, 320] width 366 height 30
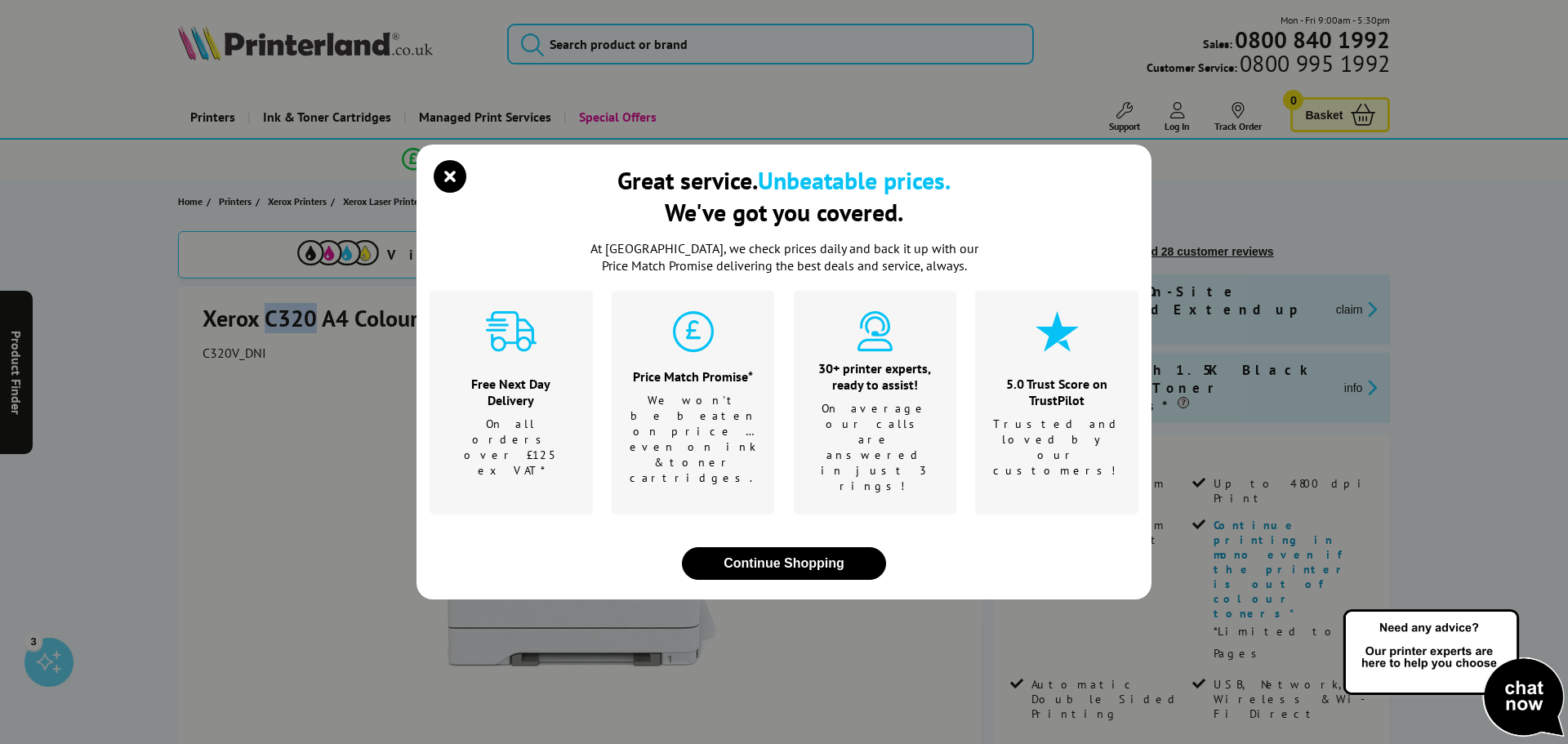
copy h1 "C320"
click at [451, 193] on icon "close modal" at bounding box center [450, 176] width 33 height 33
